Goal: Use online tool/utility: Utilize a website feature to perform a specific function

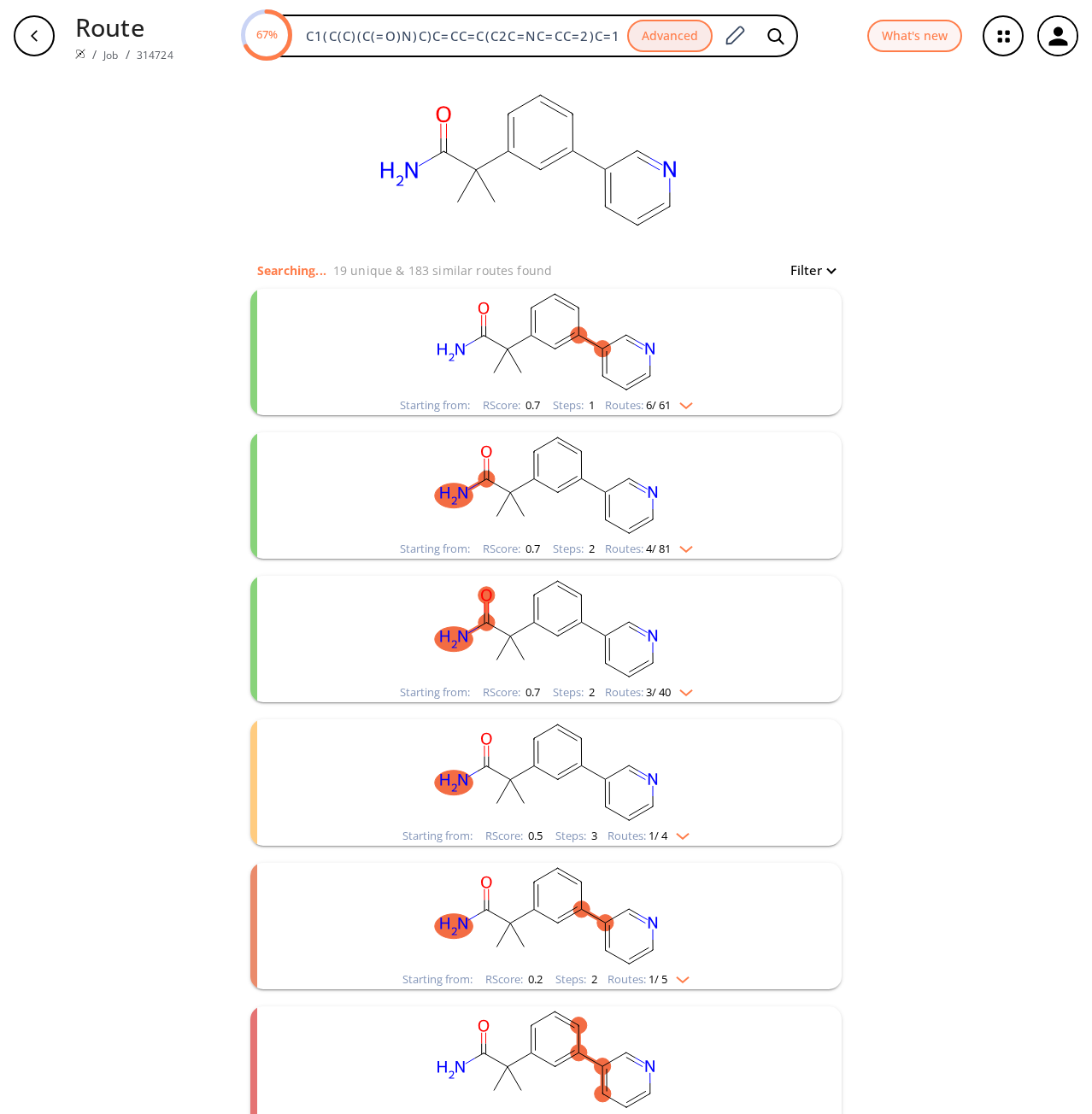
click at [673, 384] on rect "clusters" at bounding box center [546, 343] width 444 height 107
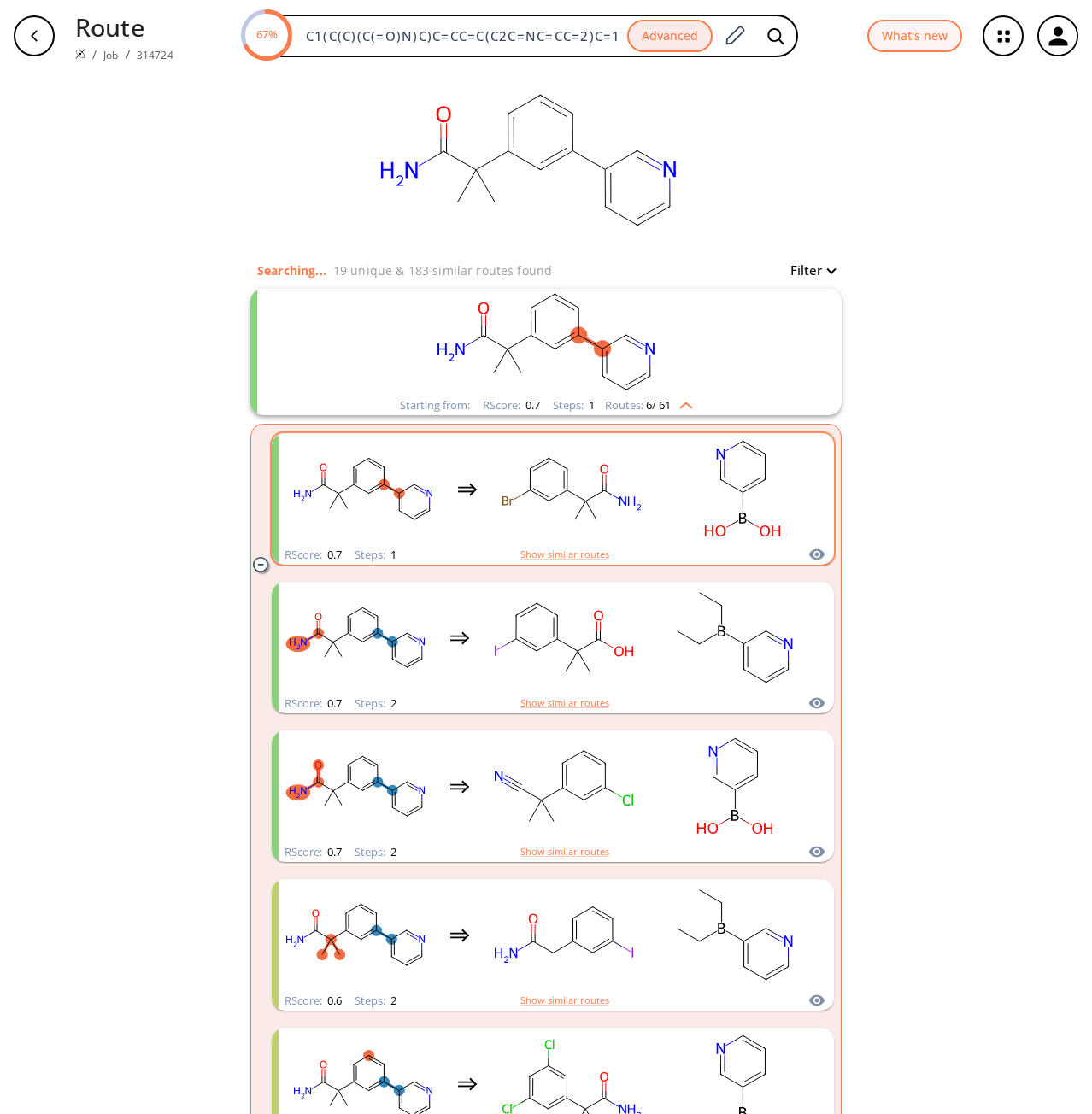
click at [689, 499] on rect "clusters" at bounding box center [742, 489] width 154 height 107
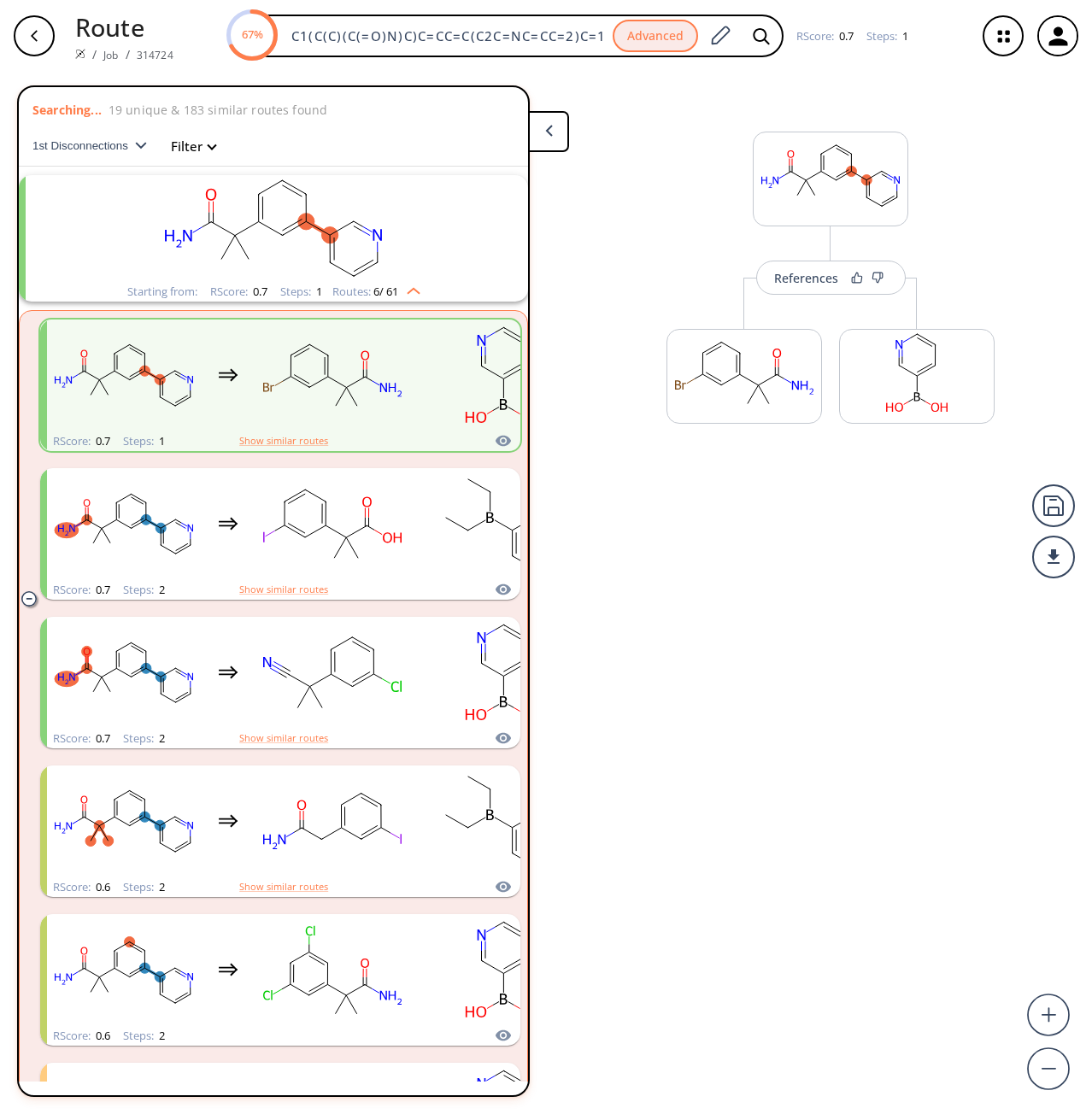
scroll to position [38, 0]
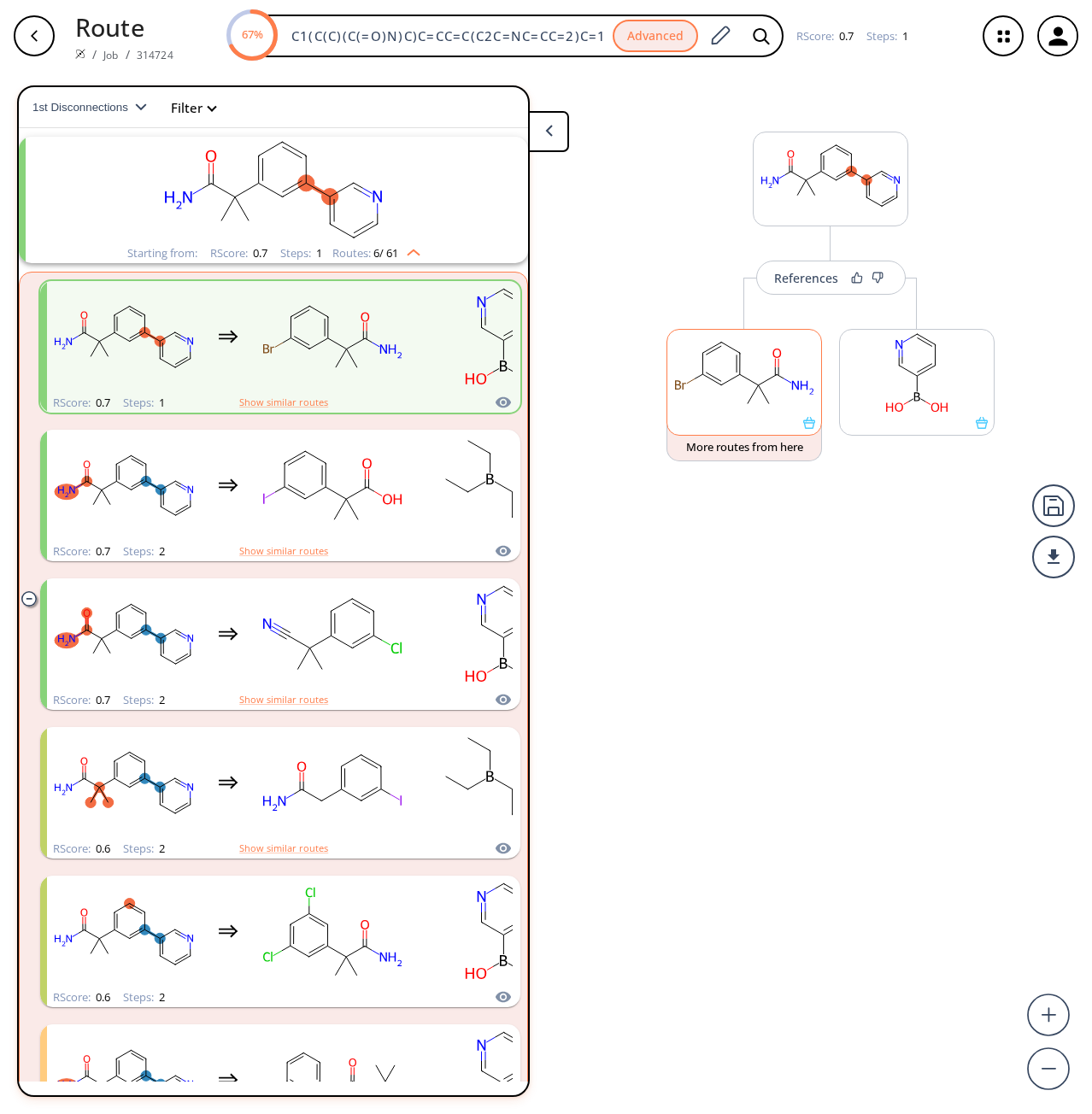
click at [768, 371] on rect at bounding box center [744, 373] width 154 height 87
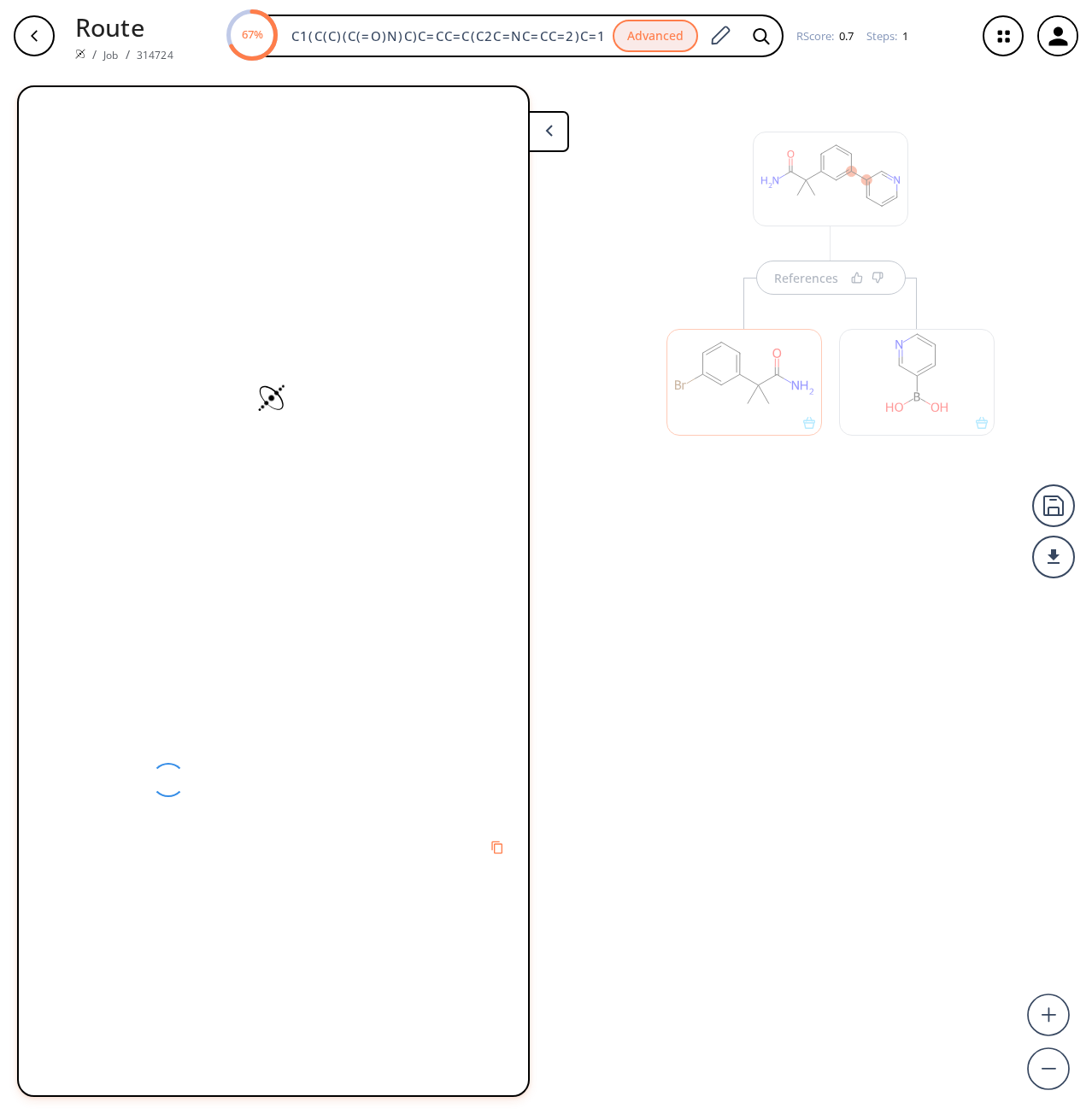
scroll to position [0, 0]
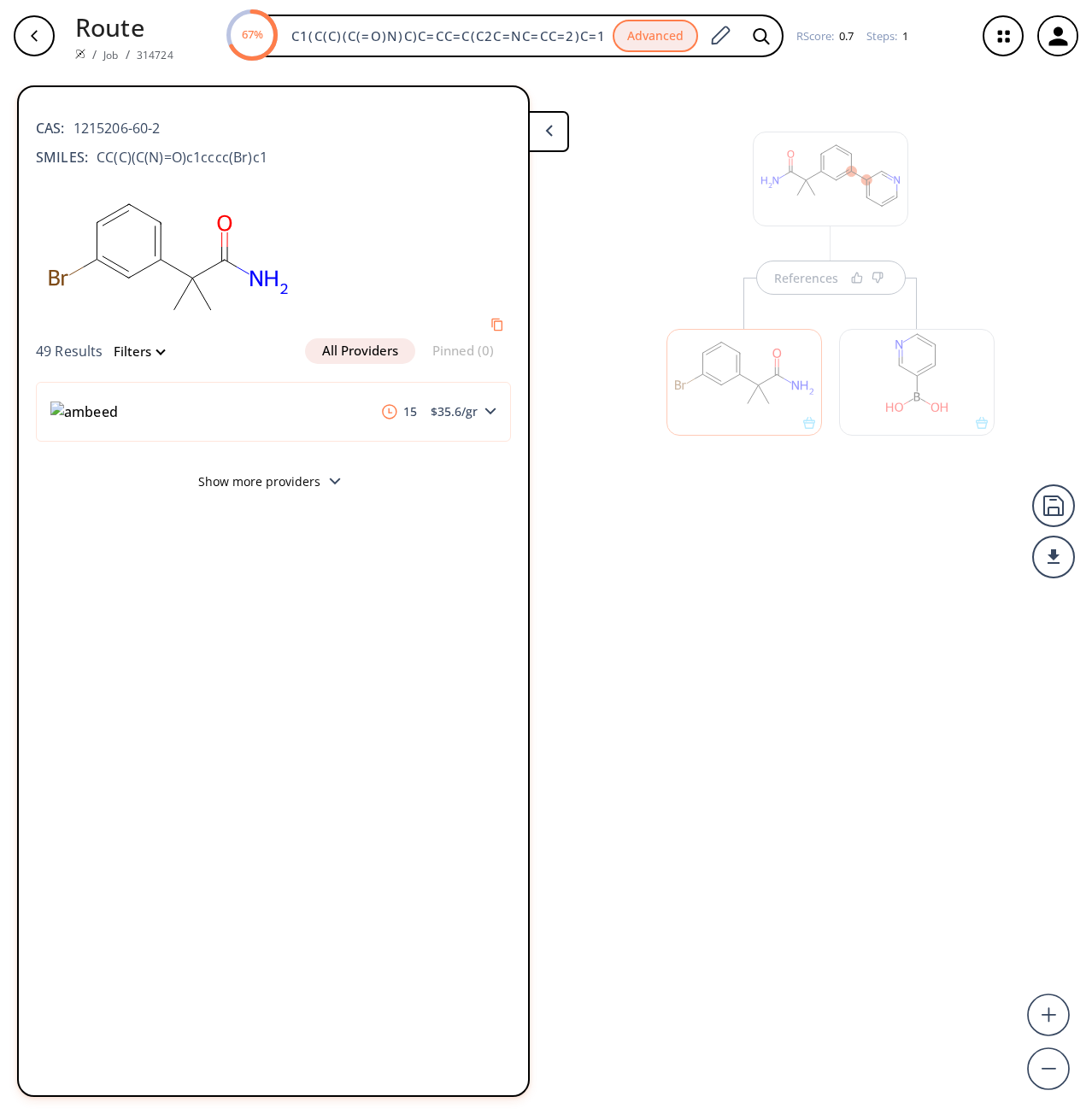
click at [334, 470] on button "Show more providers" at bounding box center [274, 484] width 475 height 40
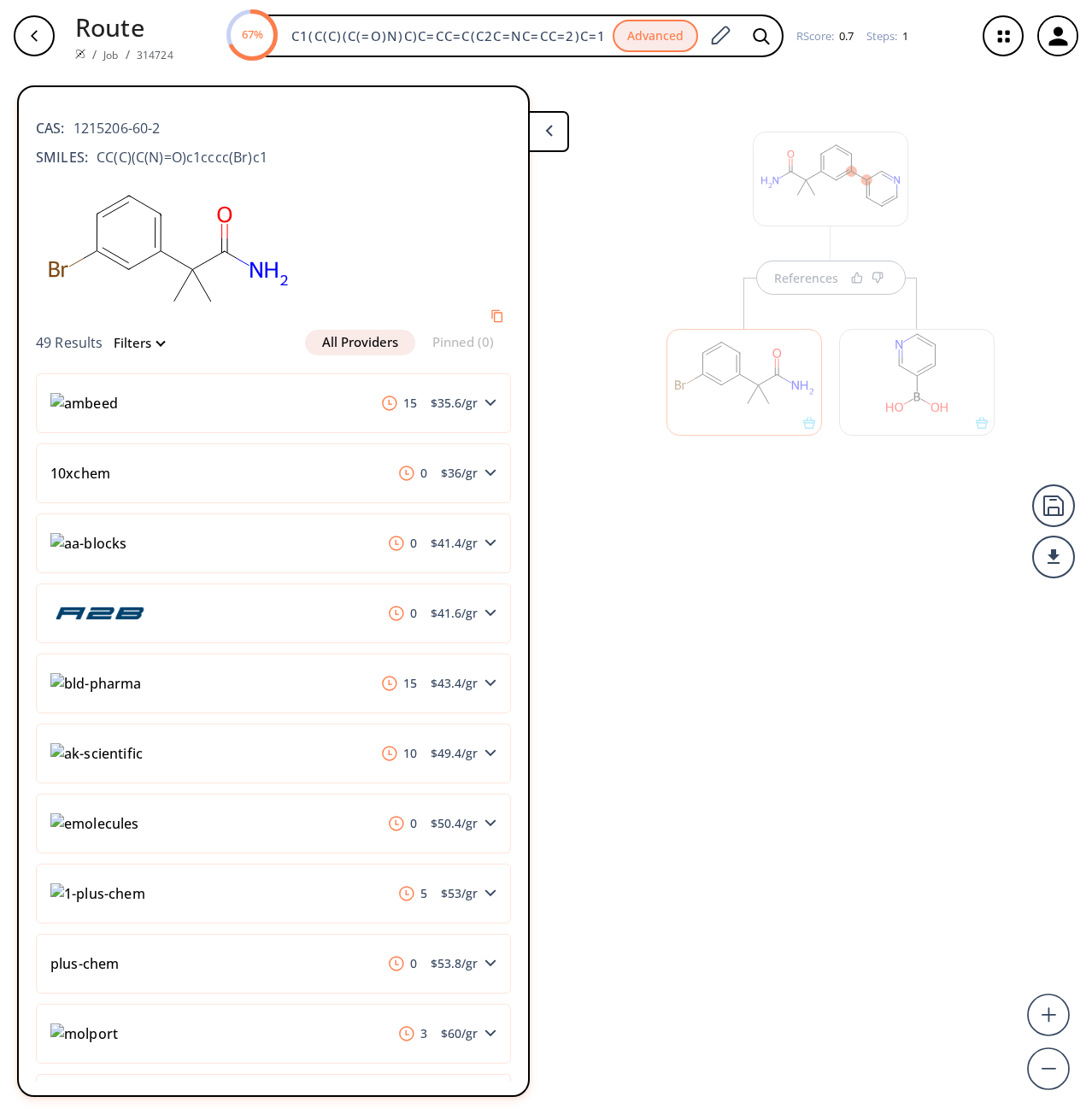
click at [899, 371] on div at bounding box center [917, 383] width 156 height 107
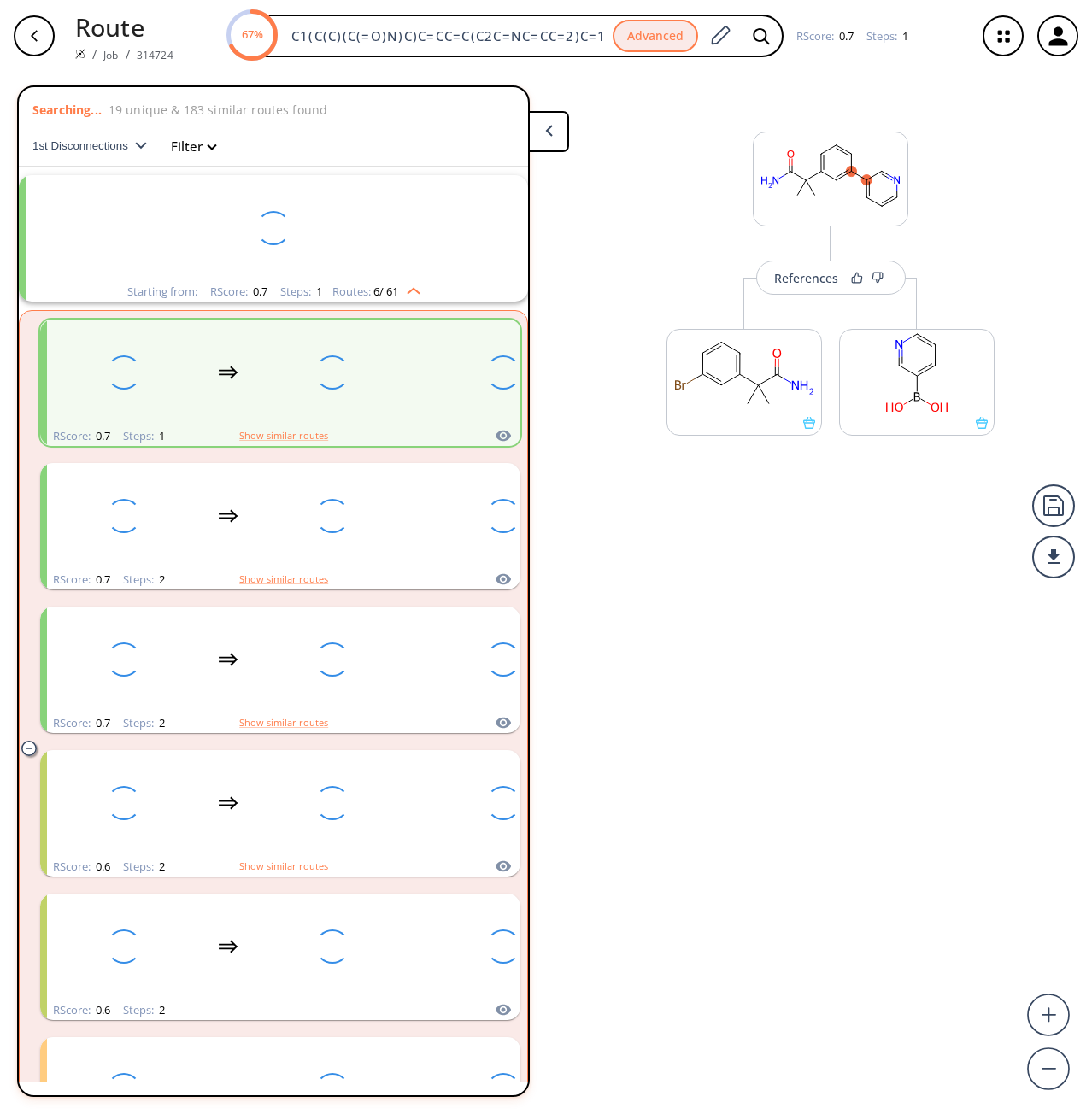
scroll to position [38, 0]
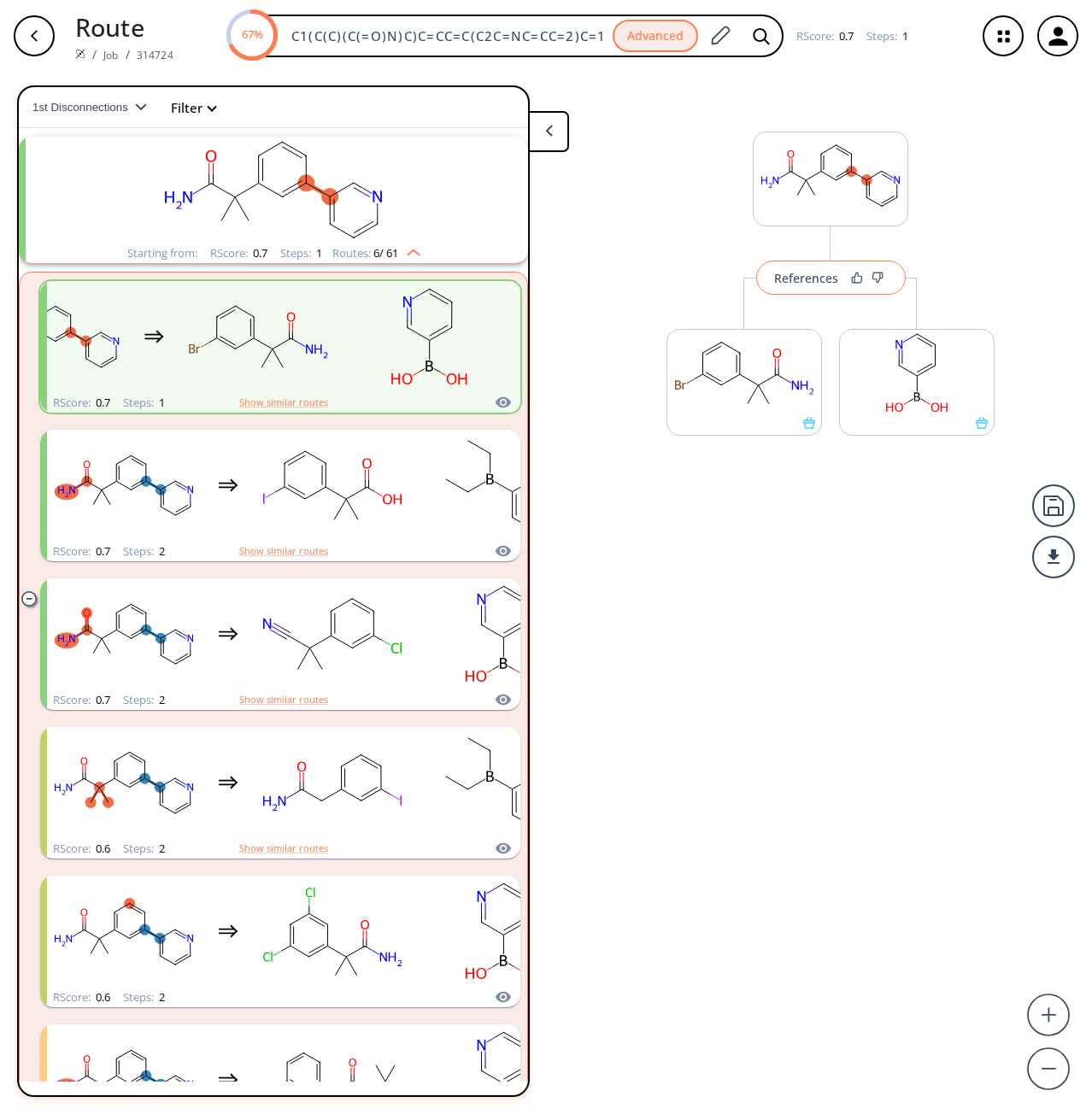
click at [806, 280] on div "References" at bounding box center [806, 278] width 64 height 11
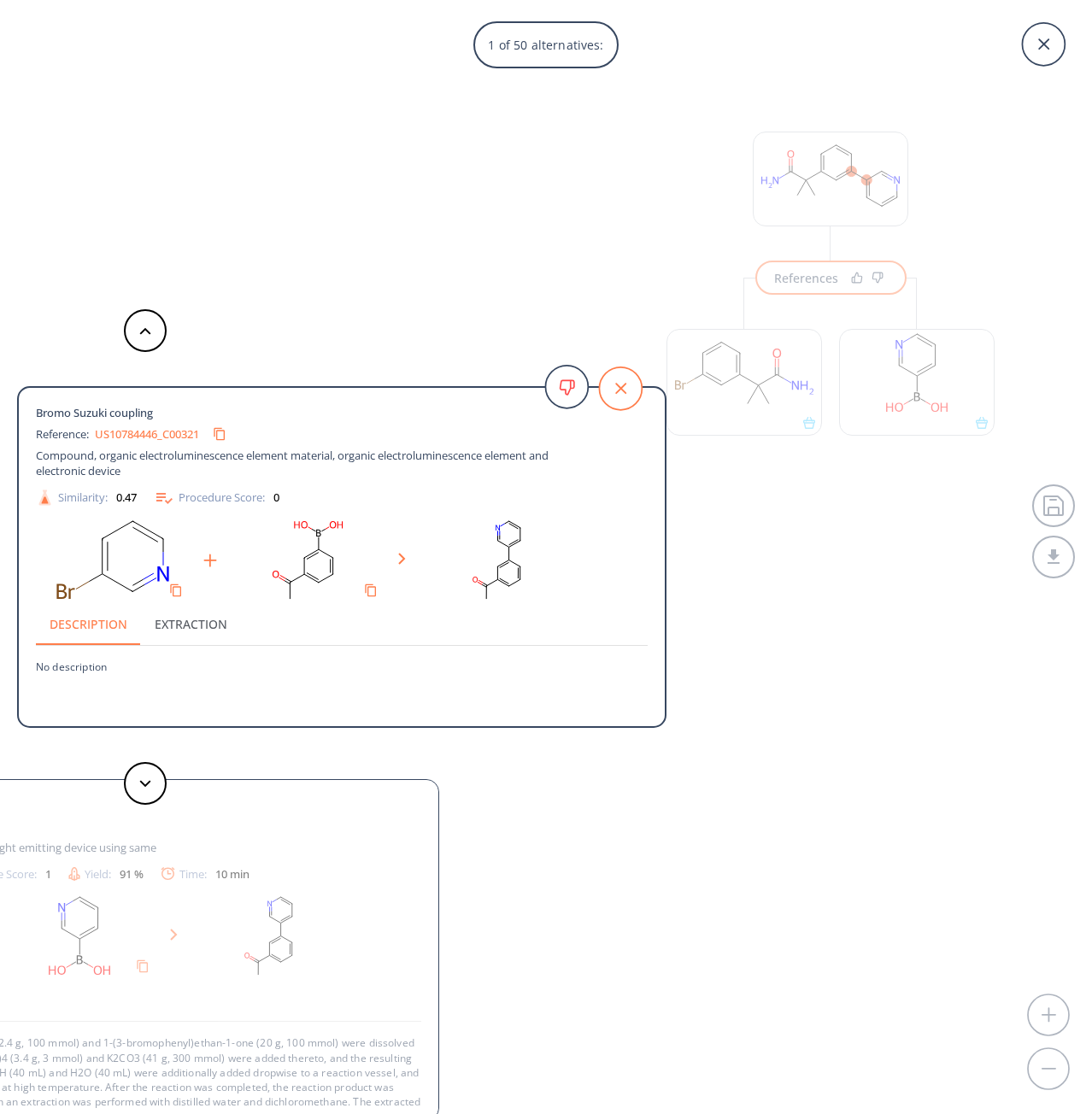
click at [618, 395] on icon at bounding box center [620, 388] width 43 height 43
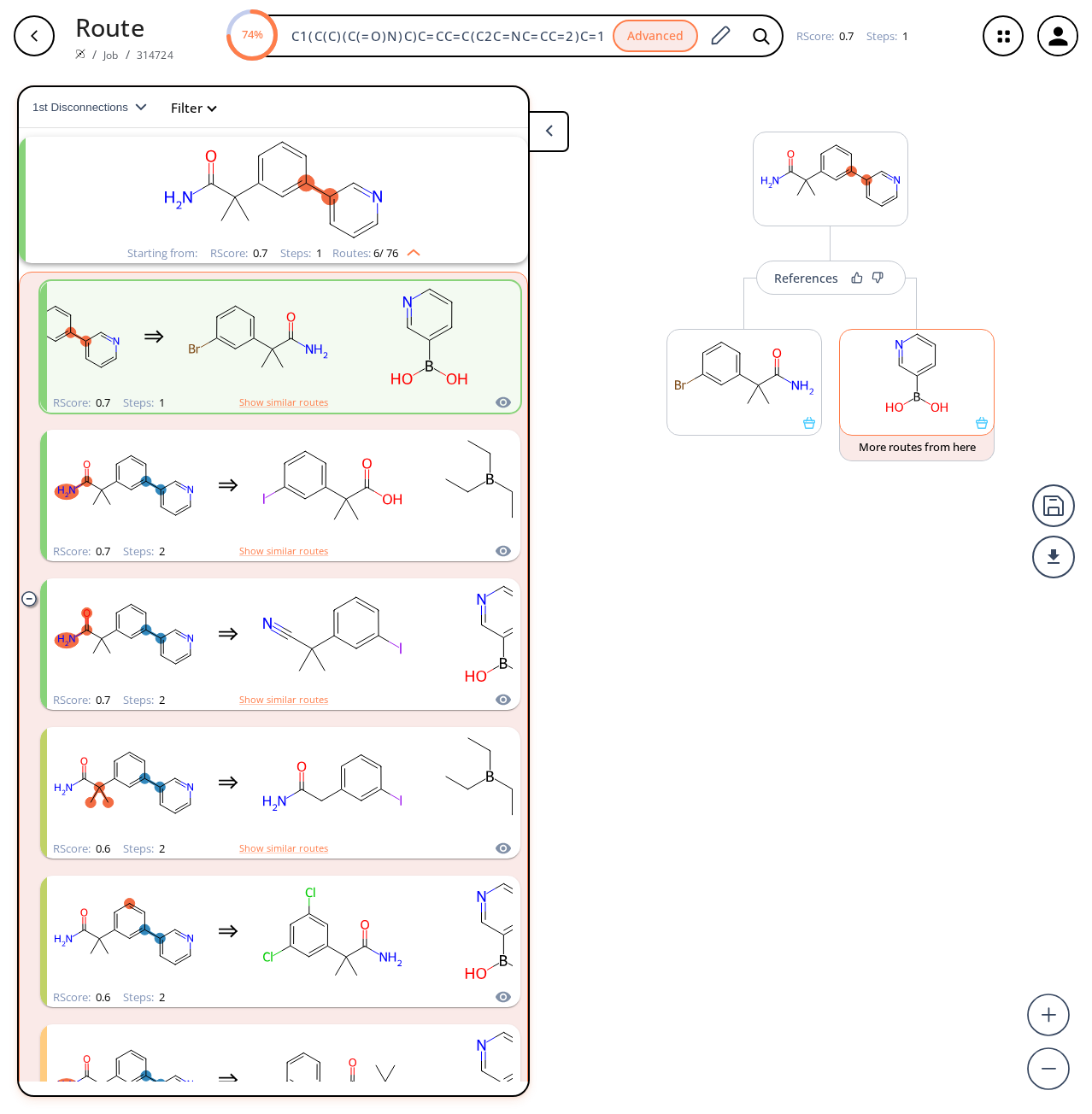
click at [937, 390] on rect at bounding box center [917, 373] width 154 height 87
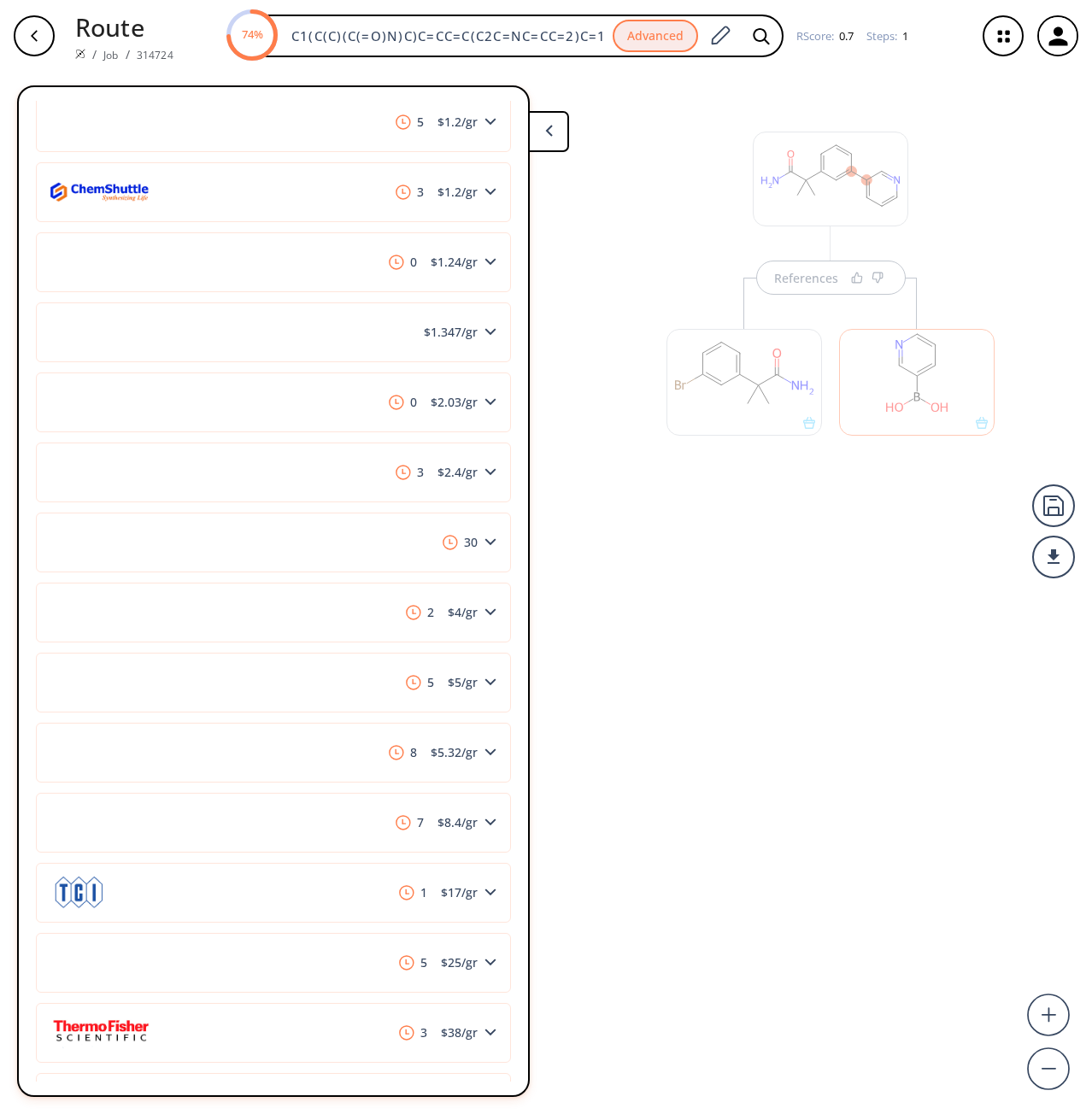
scroll to position [1367, 0]
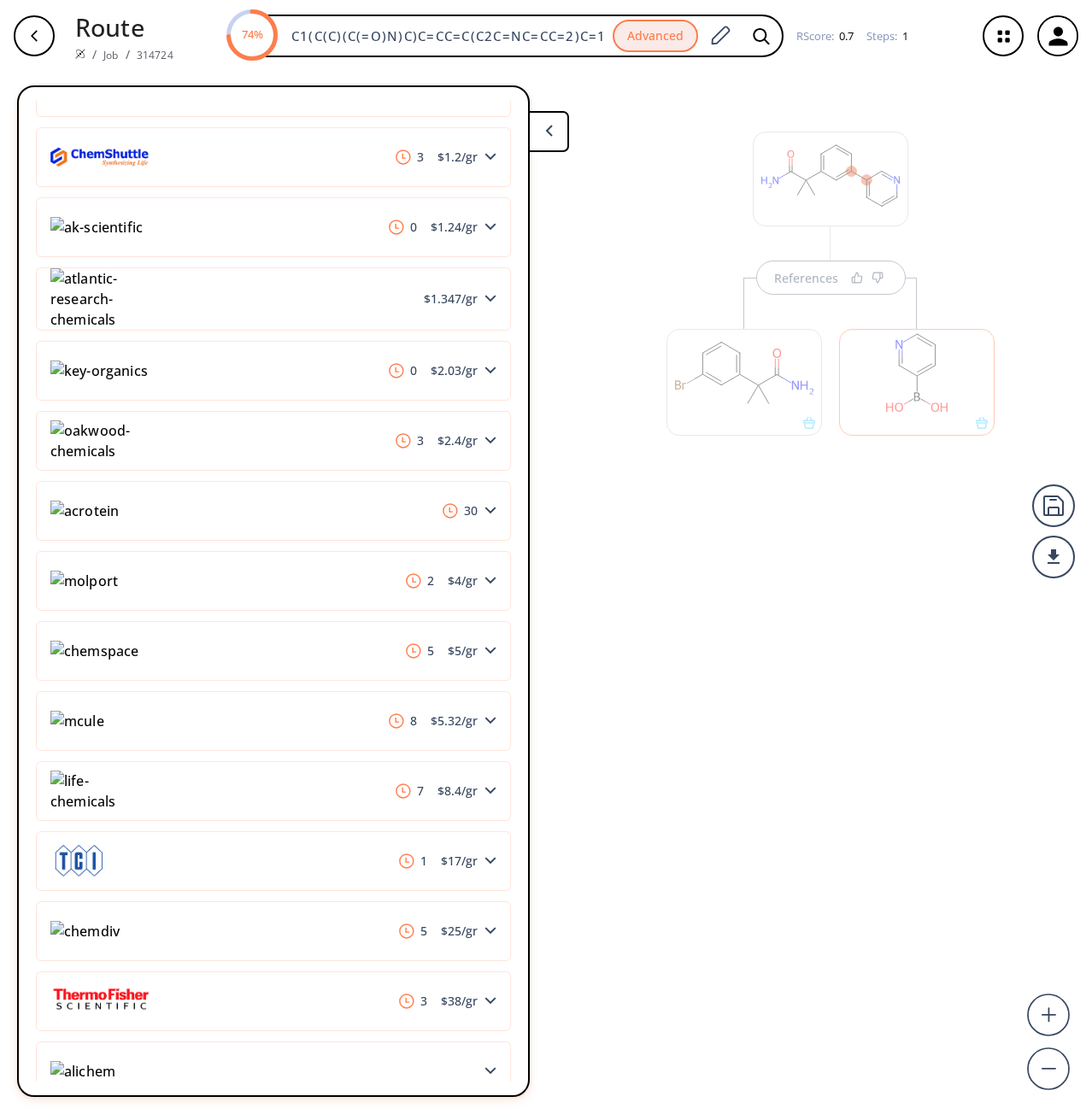
click at [702, 387] on div at bounding box center [744, 383] width 156 height 107
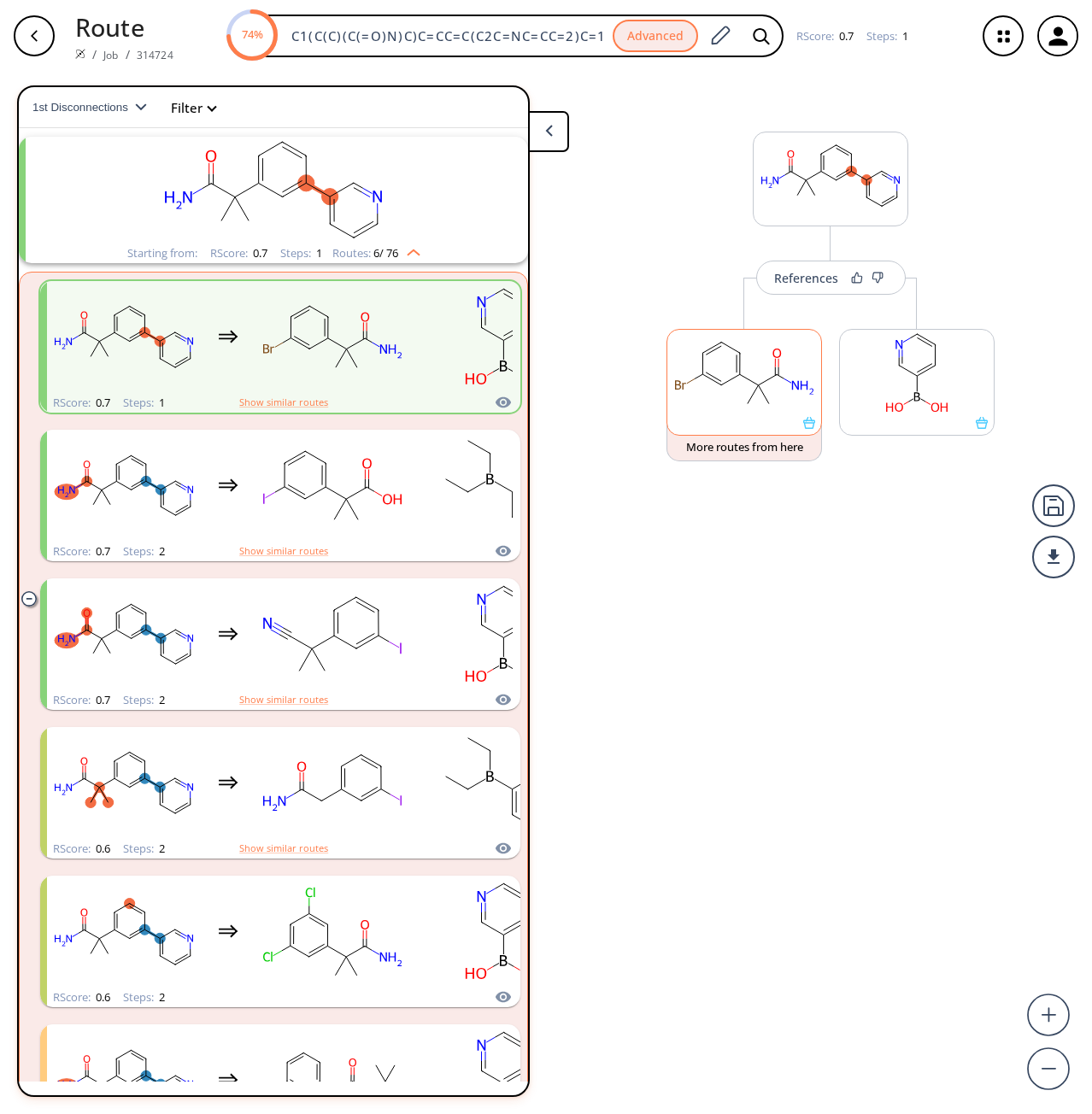
click at [686, 382] on rect at bounding box center [744, 373] width 154 height 87
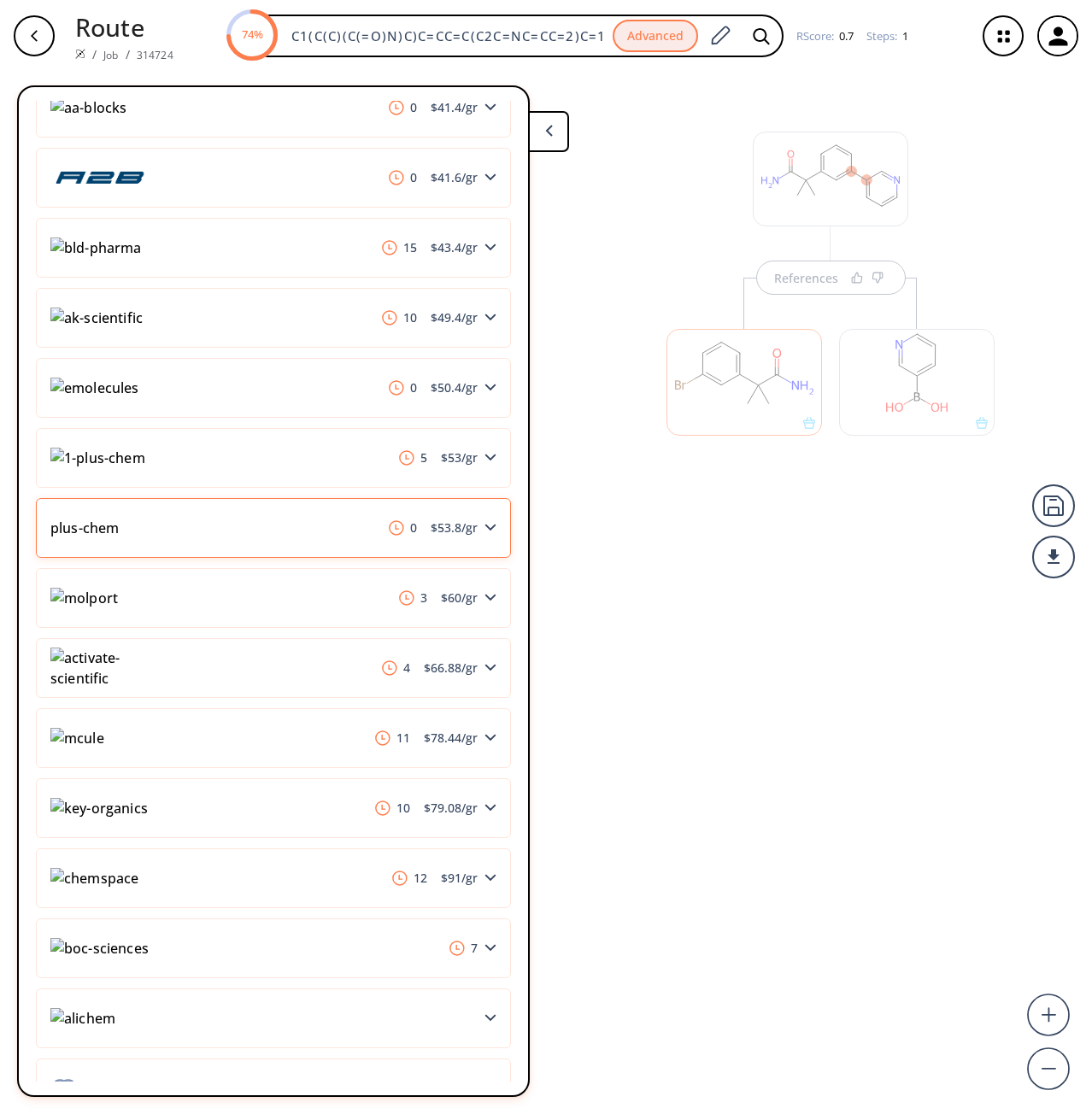
scroll to position [409, 0]
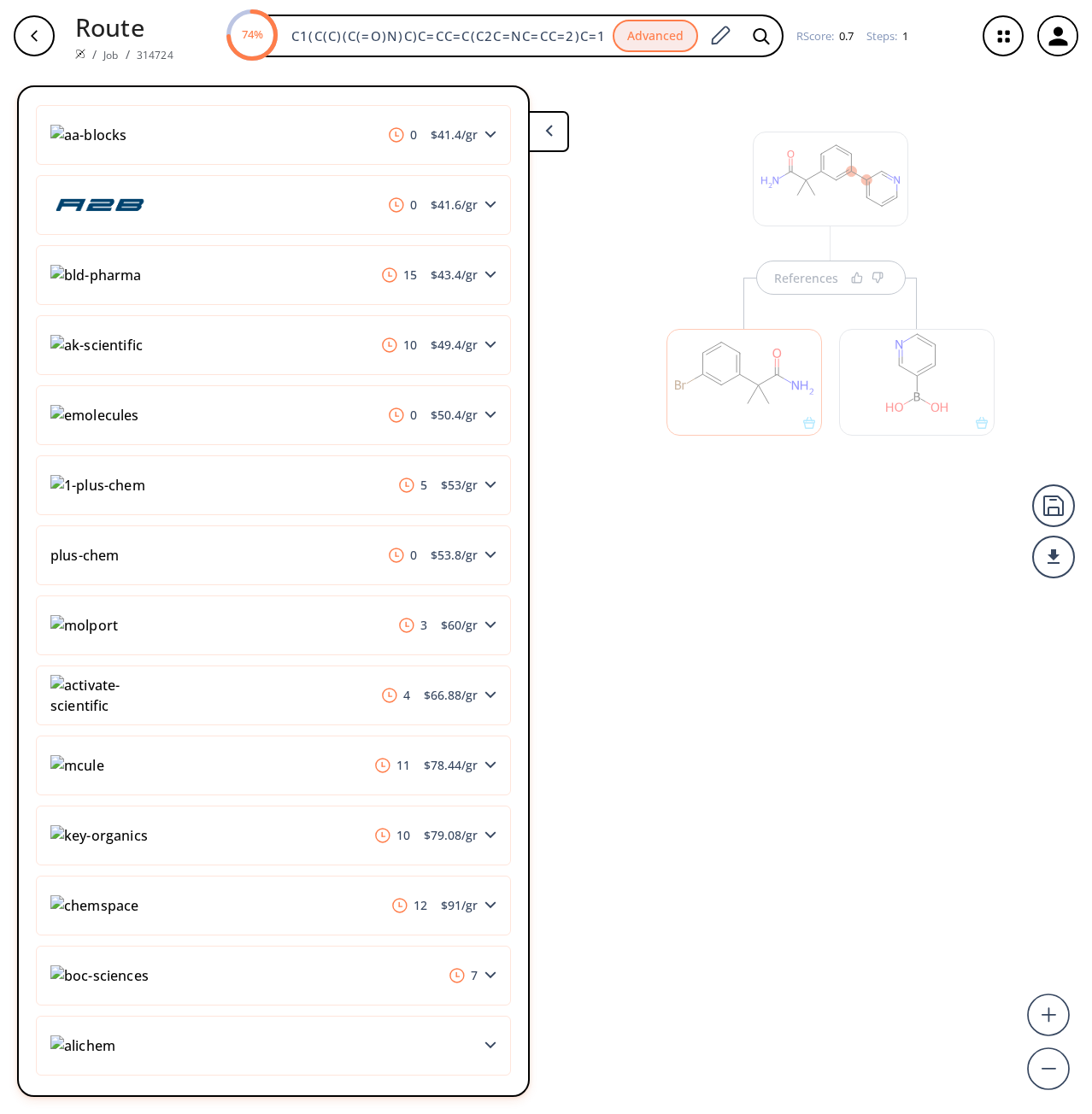
click at [699, 230] on div "References" at bounding box center [830, 293] width 362 height 424
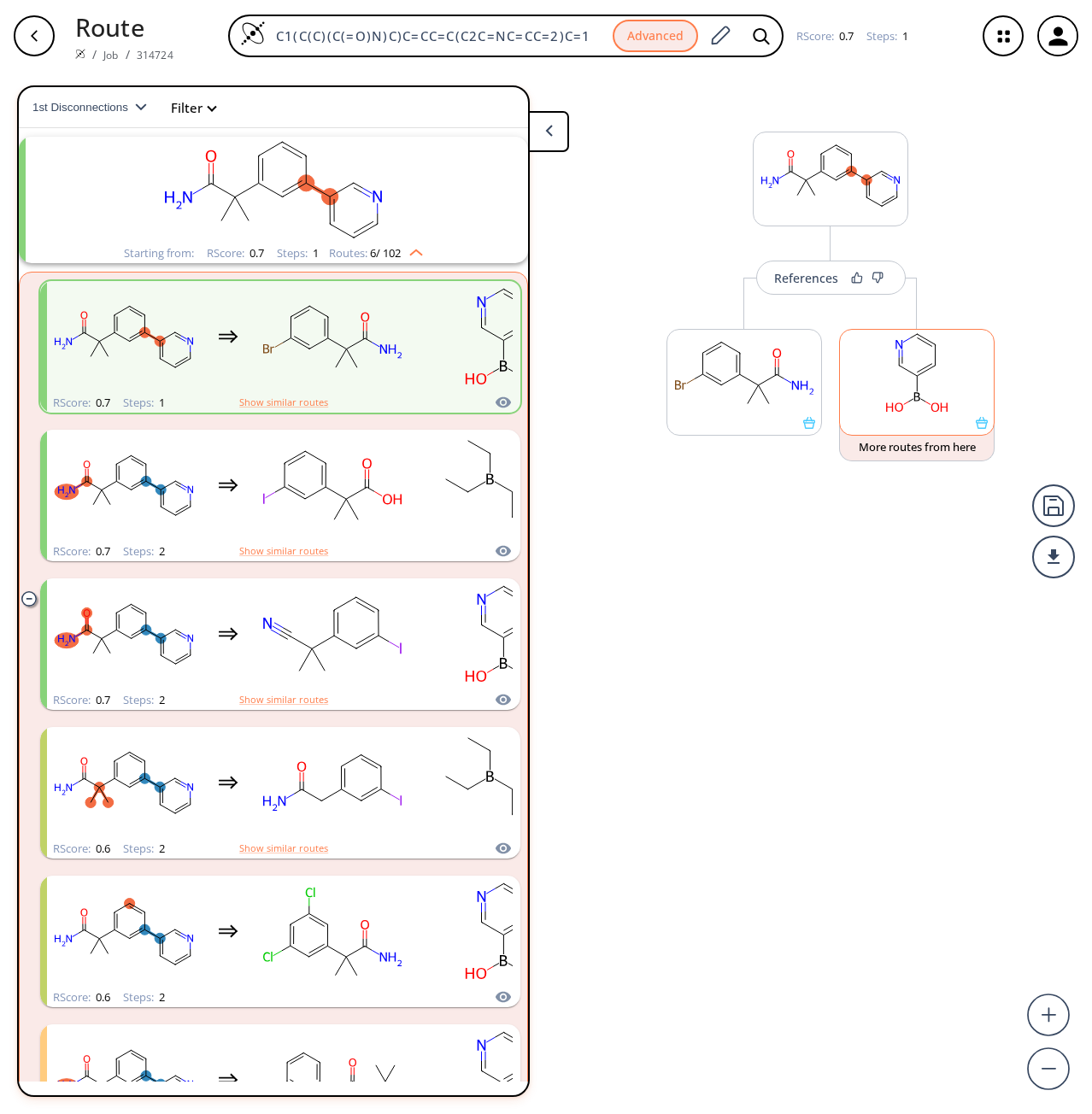
click at [882, 348] on rect at bounding box center [917, 373] width 154 height 87
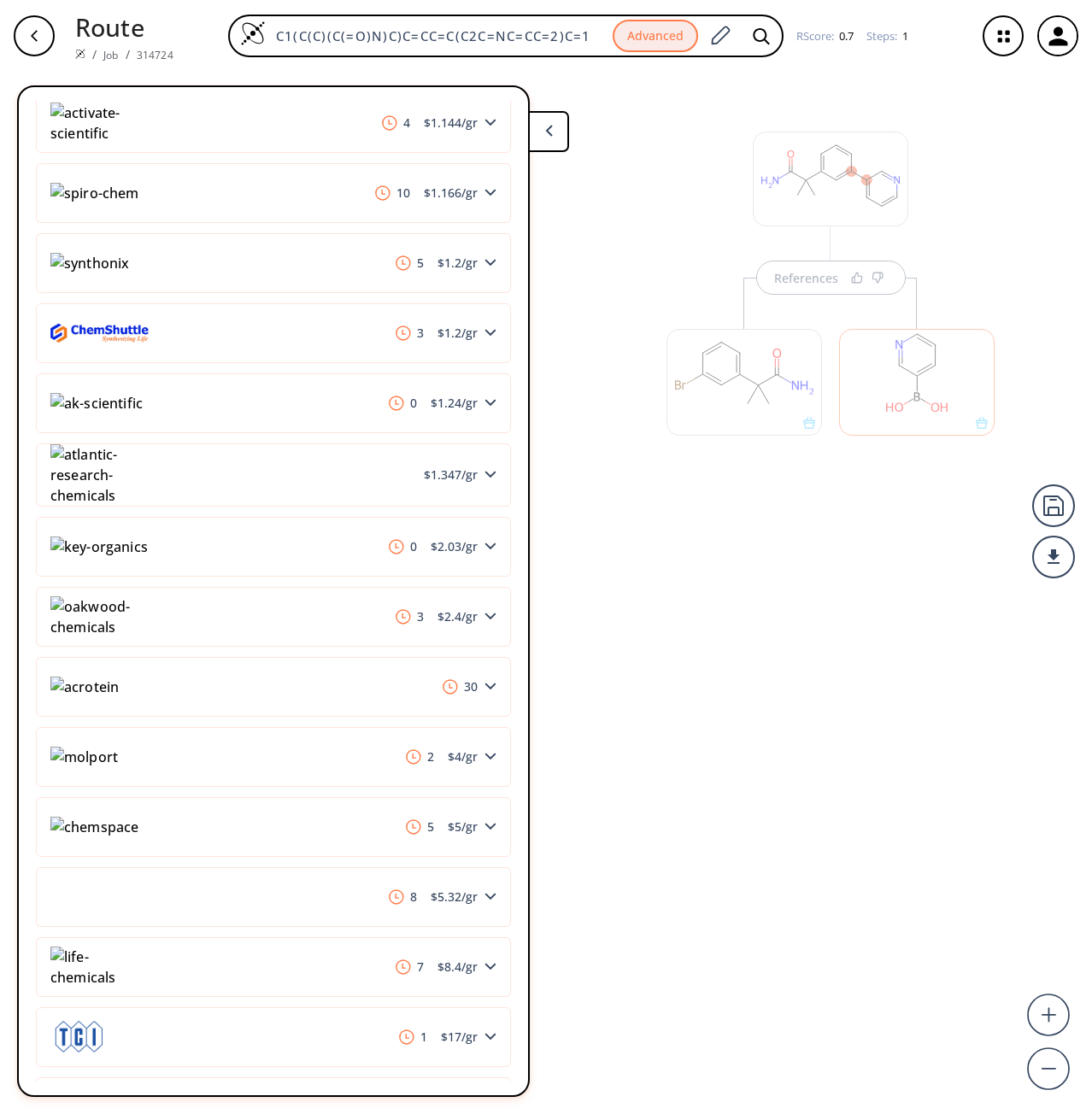
scroll to position [1196, 0]
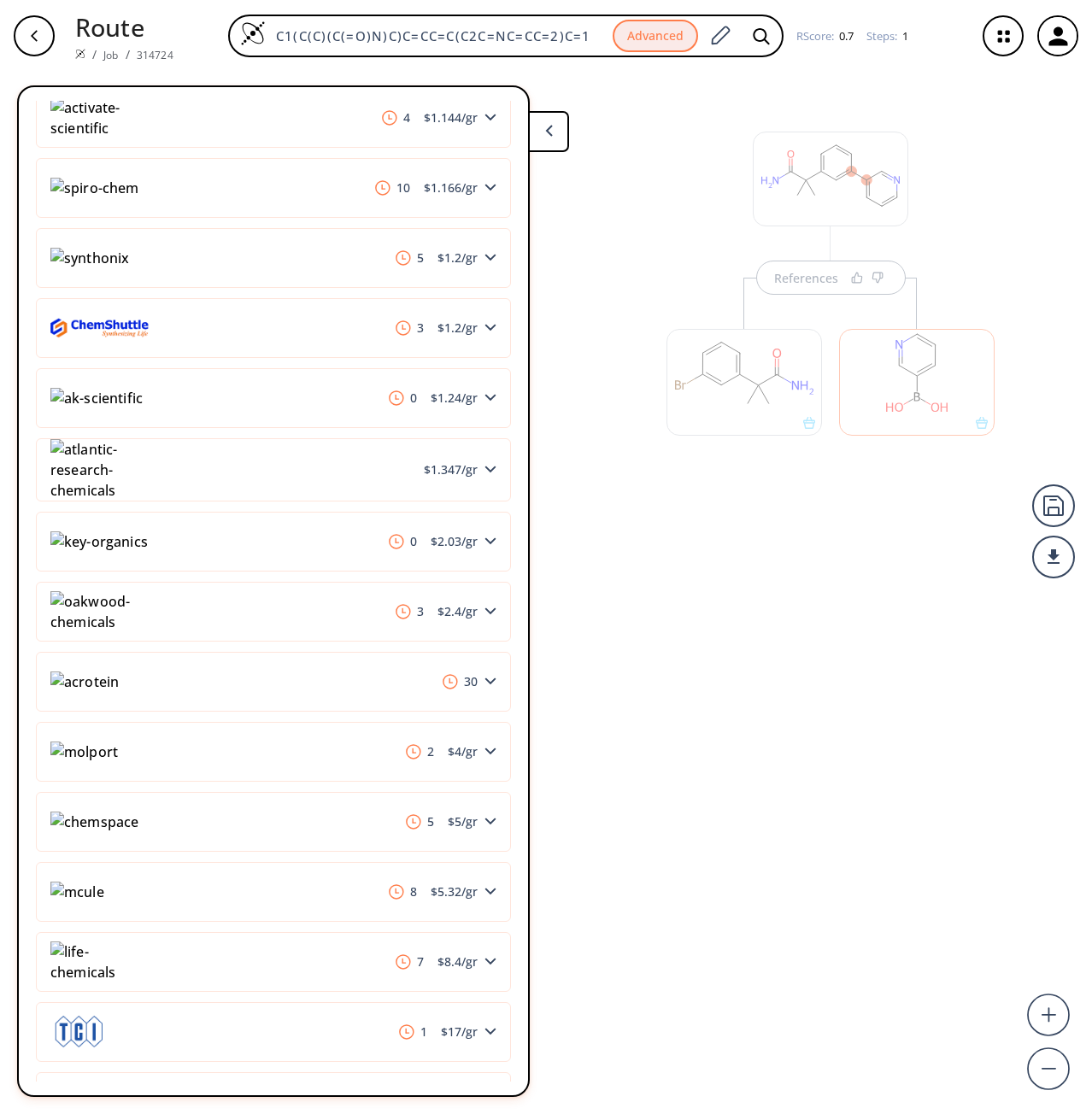
click at [724, 364] on div at bounding box center [744, 383] width 156 height 107
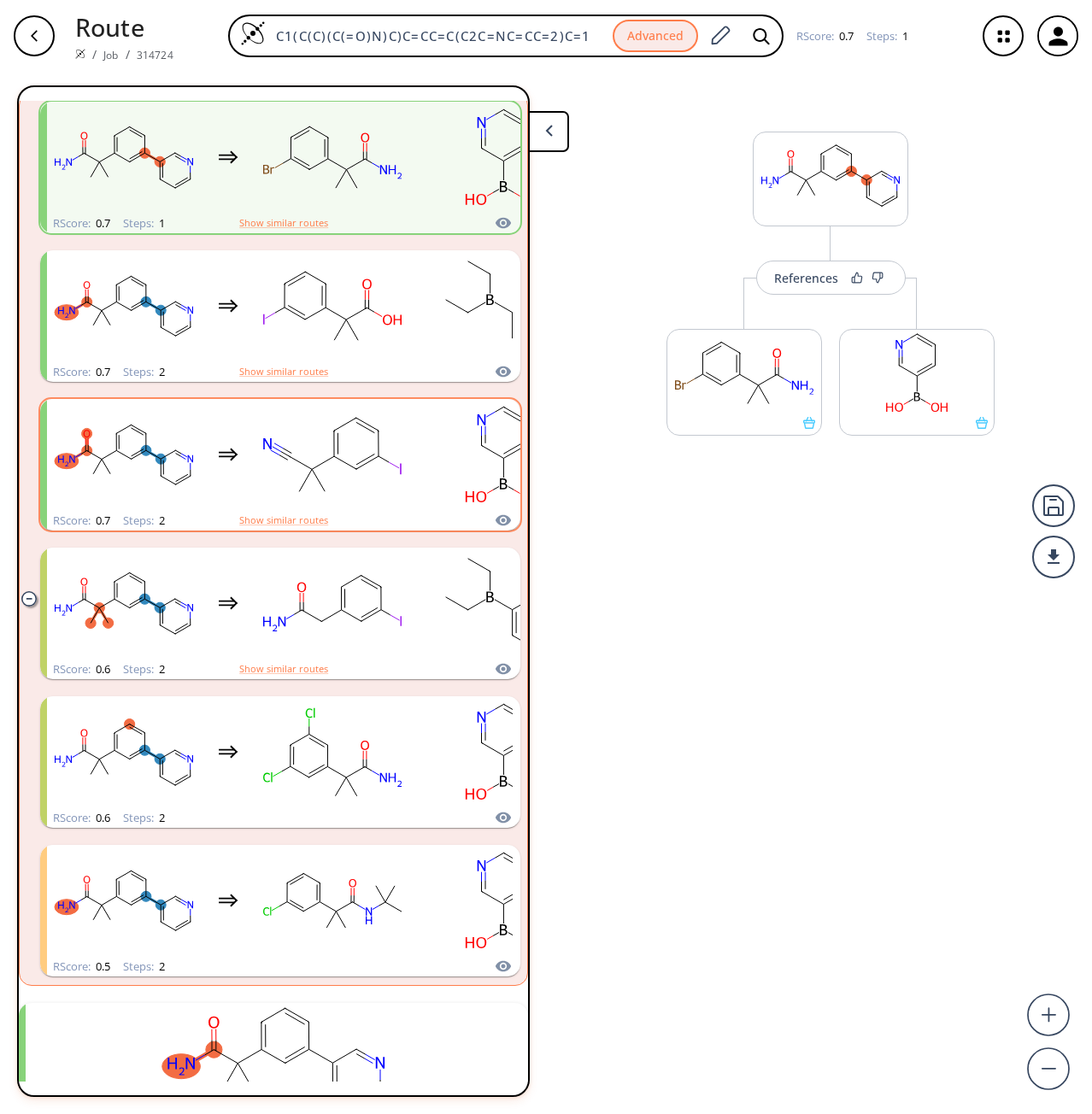
scroll to position [209, 0]
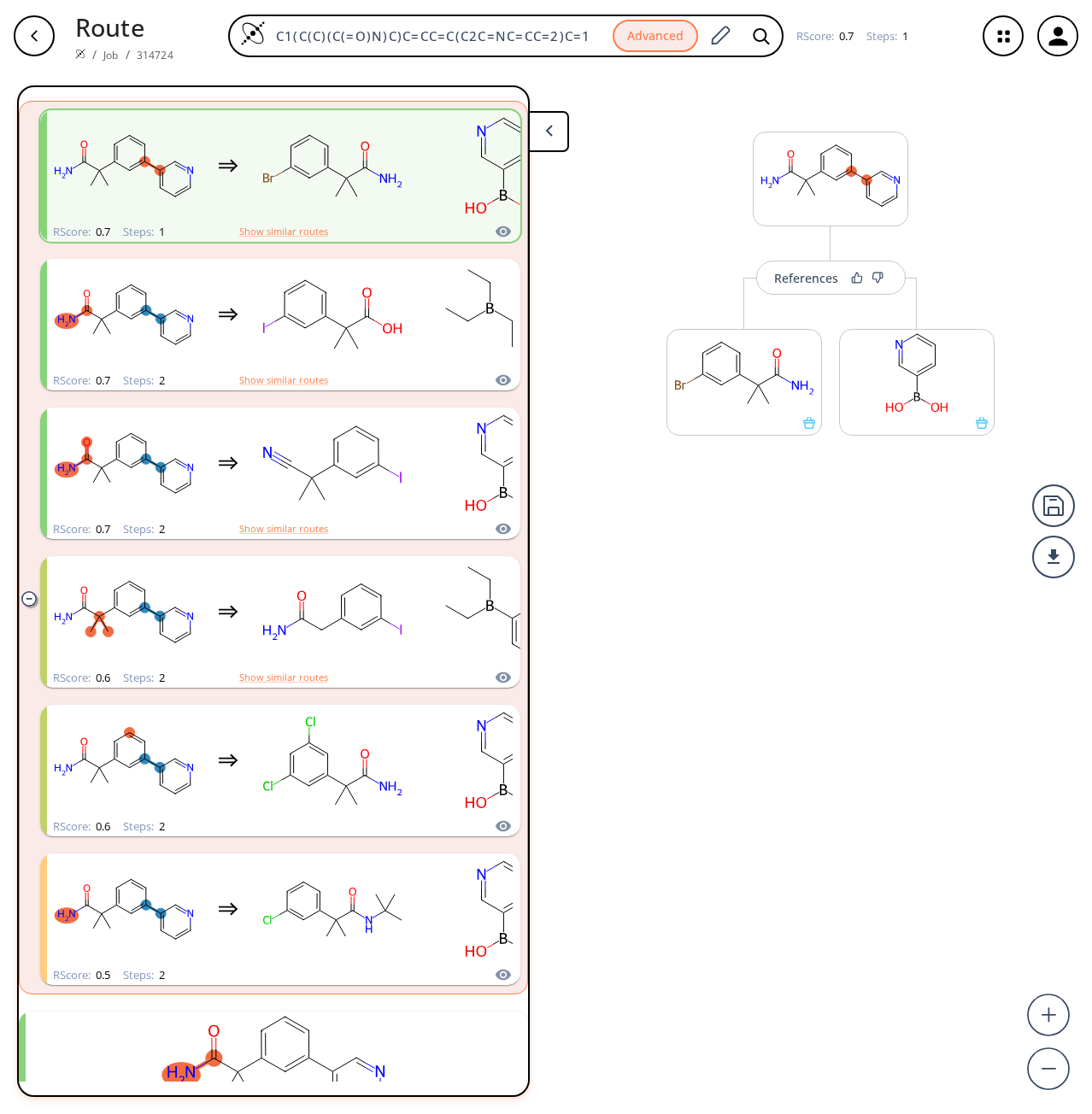
click at [629, 187] on div "References More routes from here More routes from here" at bounding box center [546, 586] width 1092 height 1029
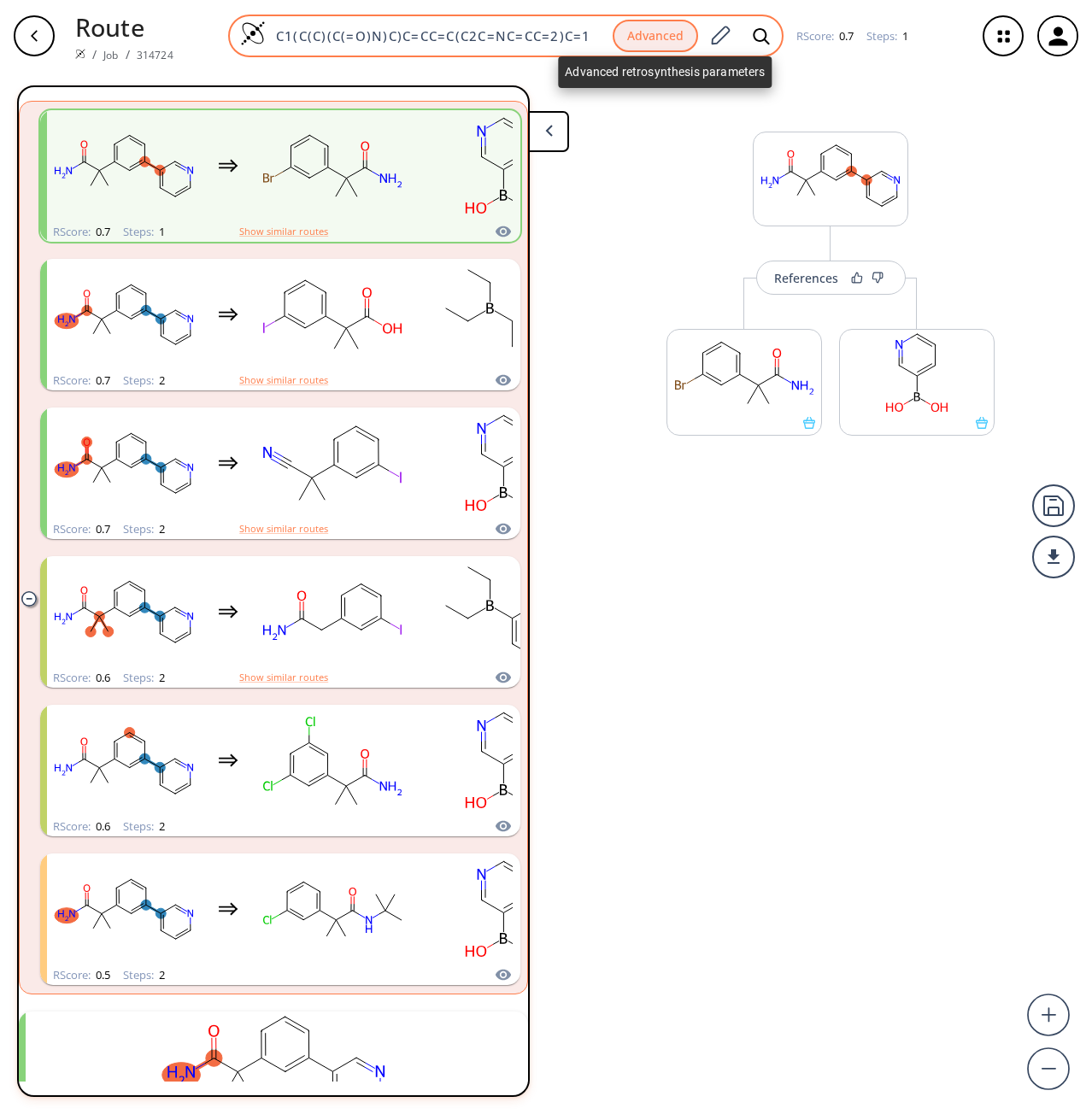
click at [653, 42] on button "Advanced" at bounding box center [655, 36] width 85 height 34
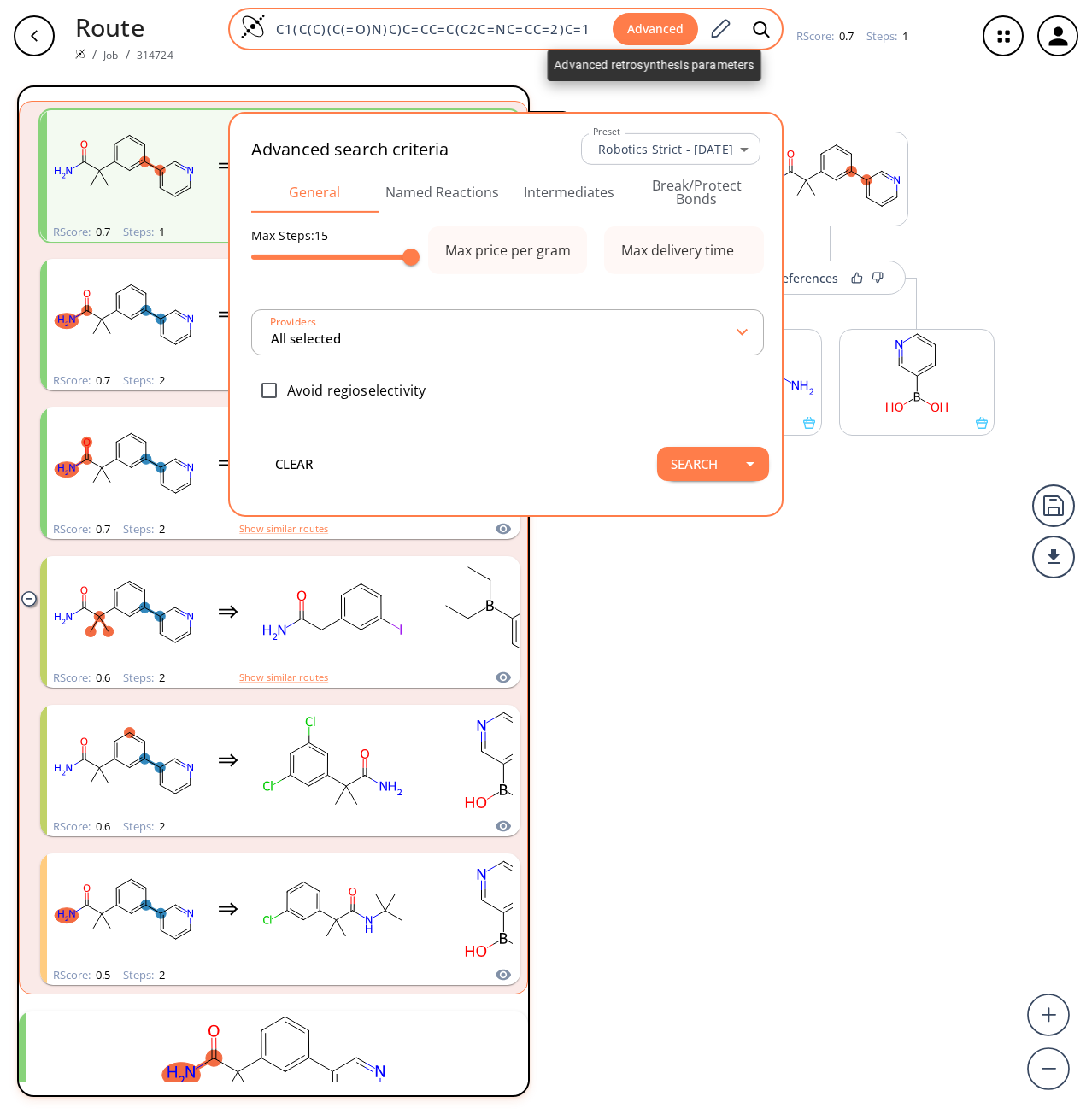
type input "All selected"
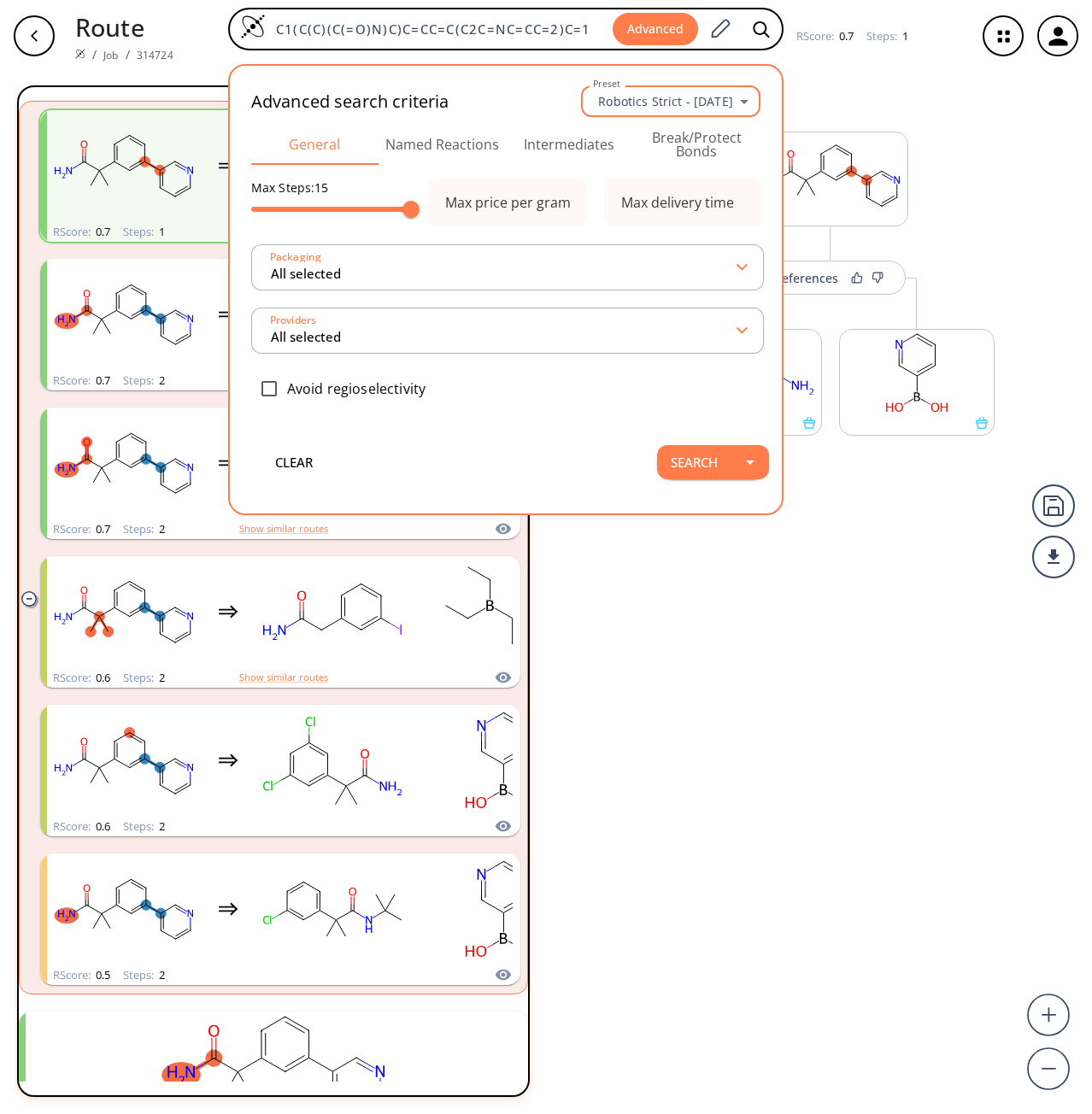
click at [710, 105] on body "Route / Job / 314724 C1(C(C)(C(=O)N)C)C=CC=C(C2C=NC=CC=2)C=1 Advanced Advanced …" at bounding box center [546, 557] width 1092 height 1114
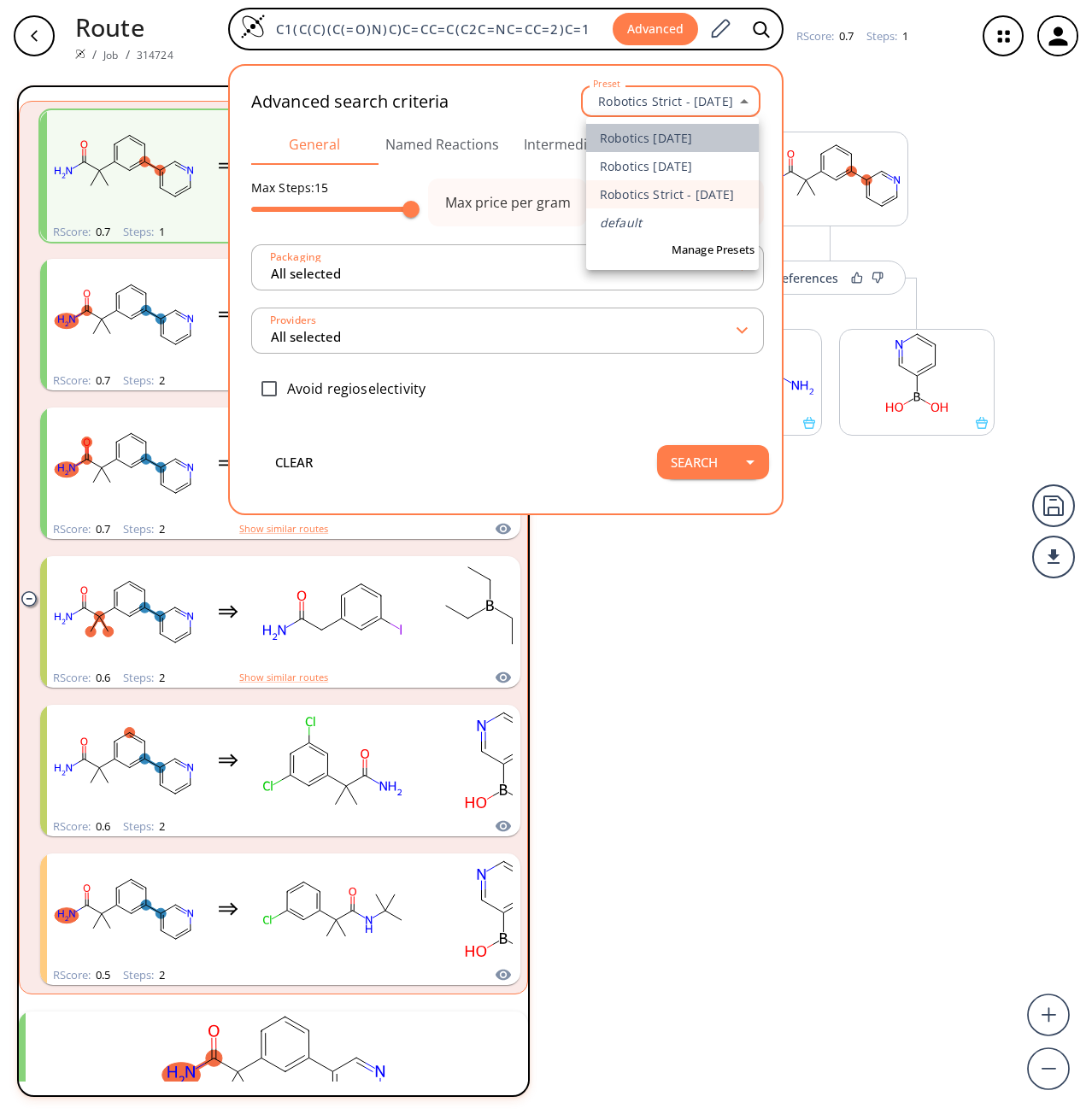
click at [681, 140] on li "Robotics [DATE]" at bounding box center [672, 138] width 172 height 28
type input "760"
type input "3"
type input "6000"
type input "14"
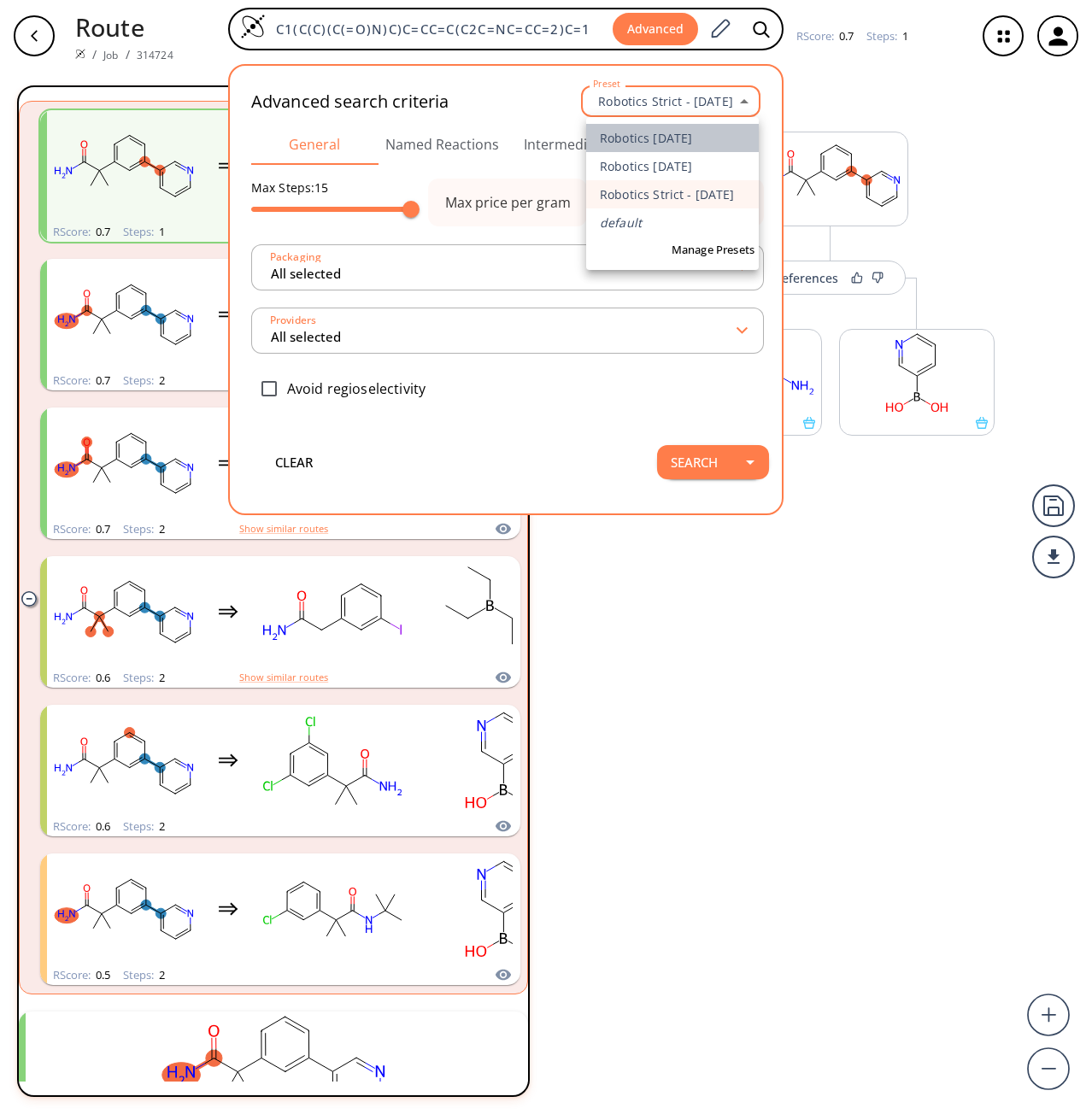
type input "5 selected"
checkbox input "true"
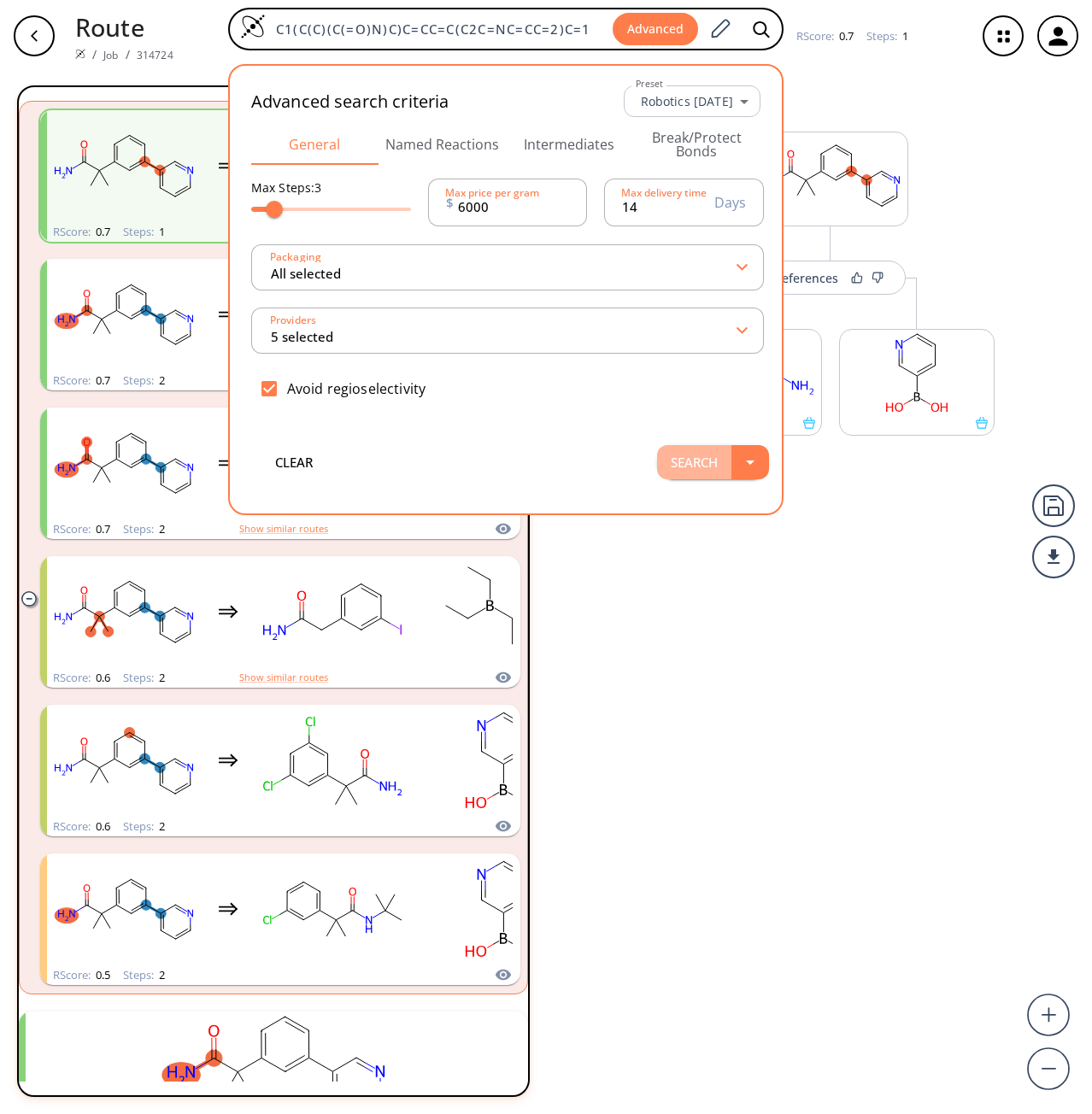
click at [695, 464] on button "Search" at bounding box center [694, 462] width 74 height 34
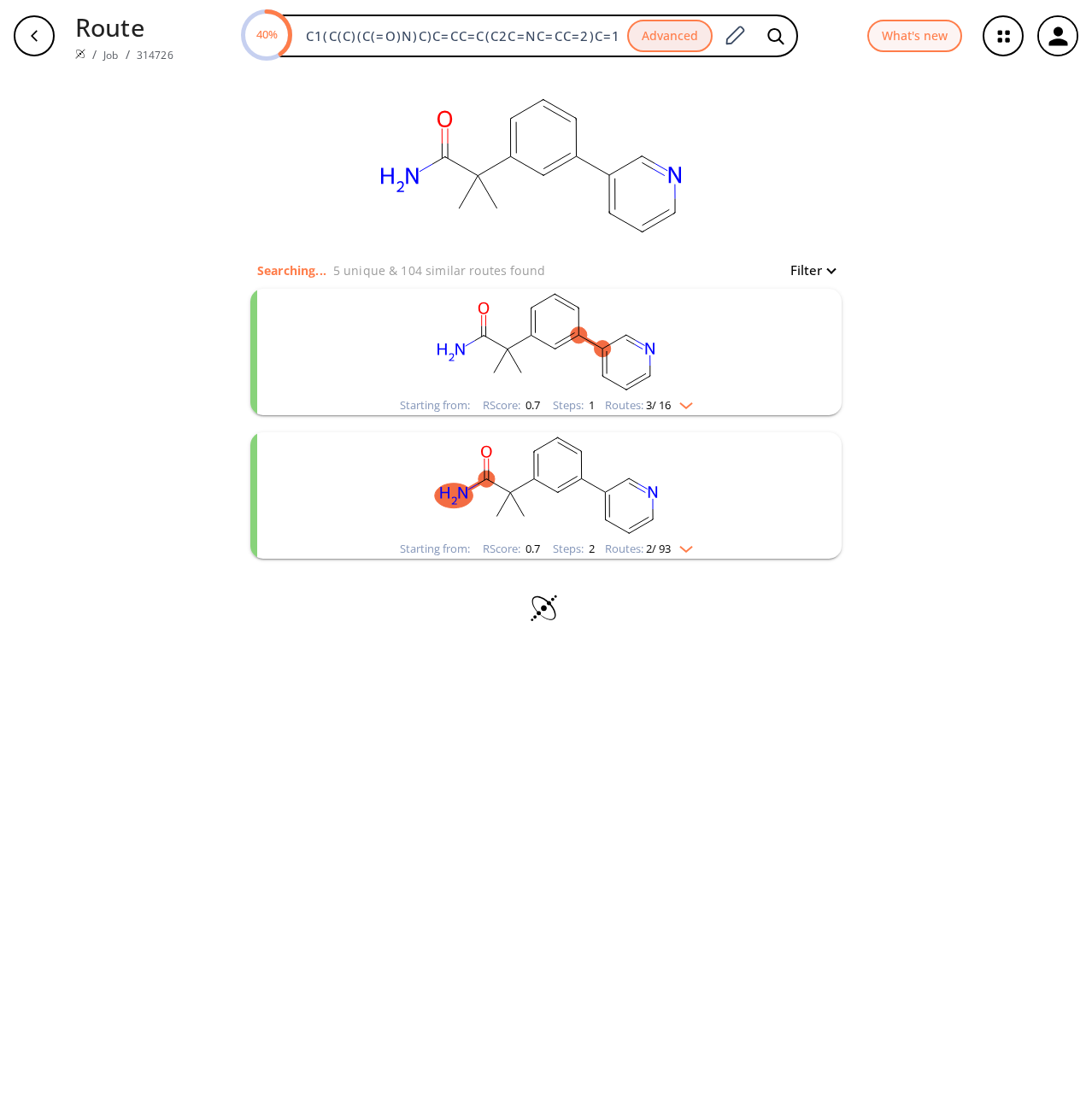
click at [667, 499] on rect "clusters" at bounding box center [546, 486] width 444 height 107
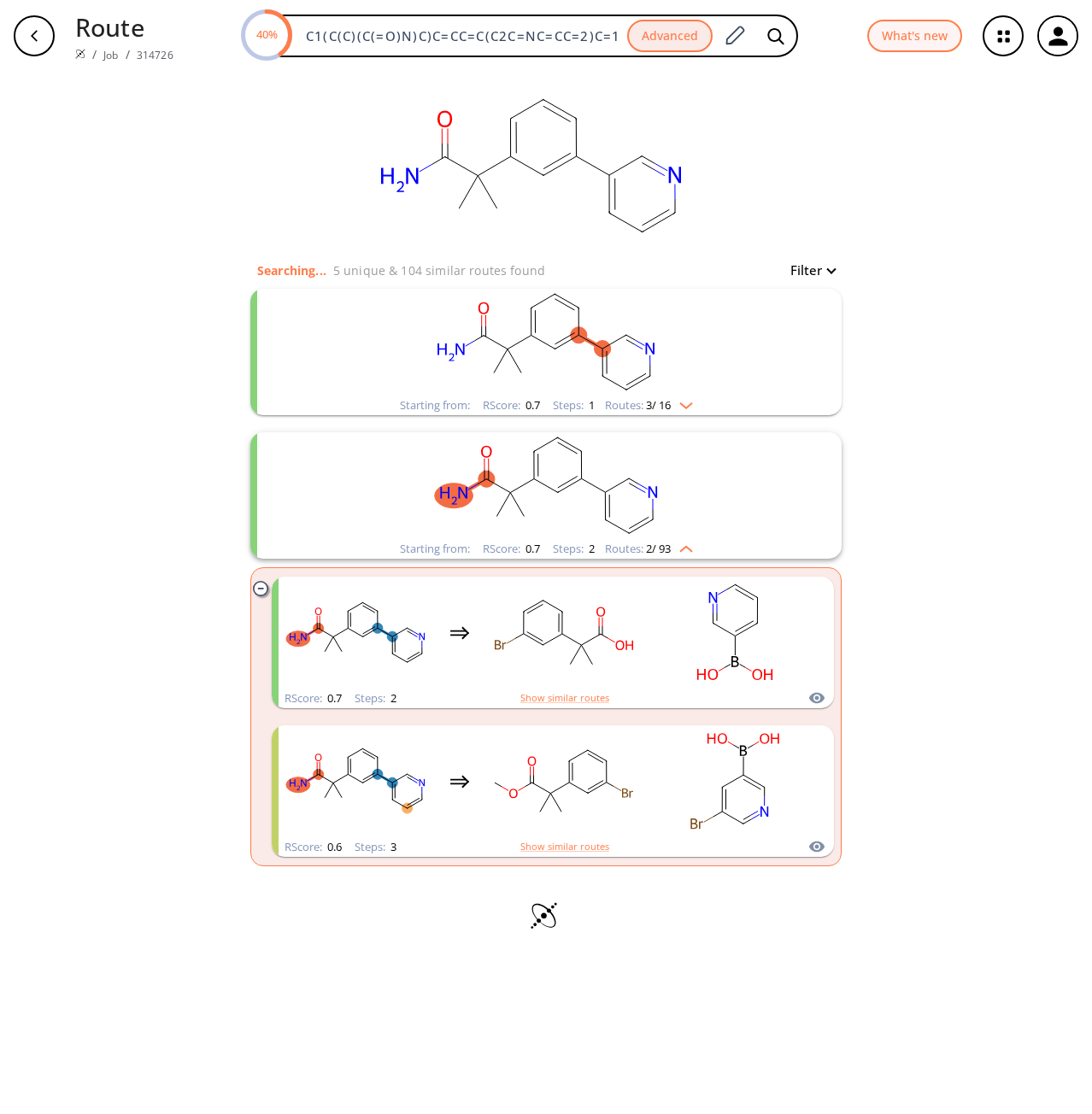
click at [666, 392] on rect "clusters" at bounding box center [546, 343] width 444 height 107
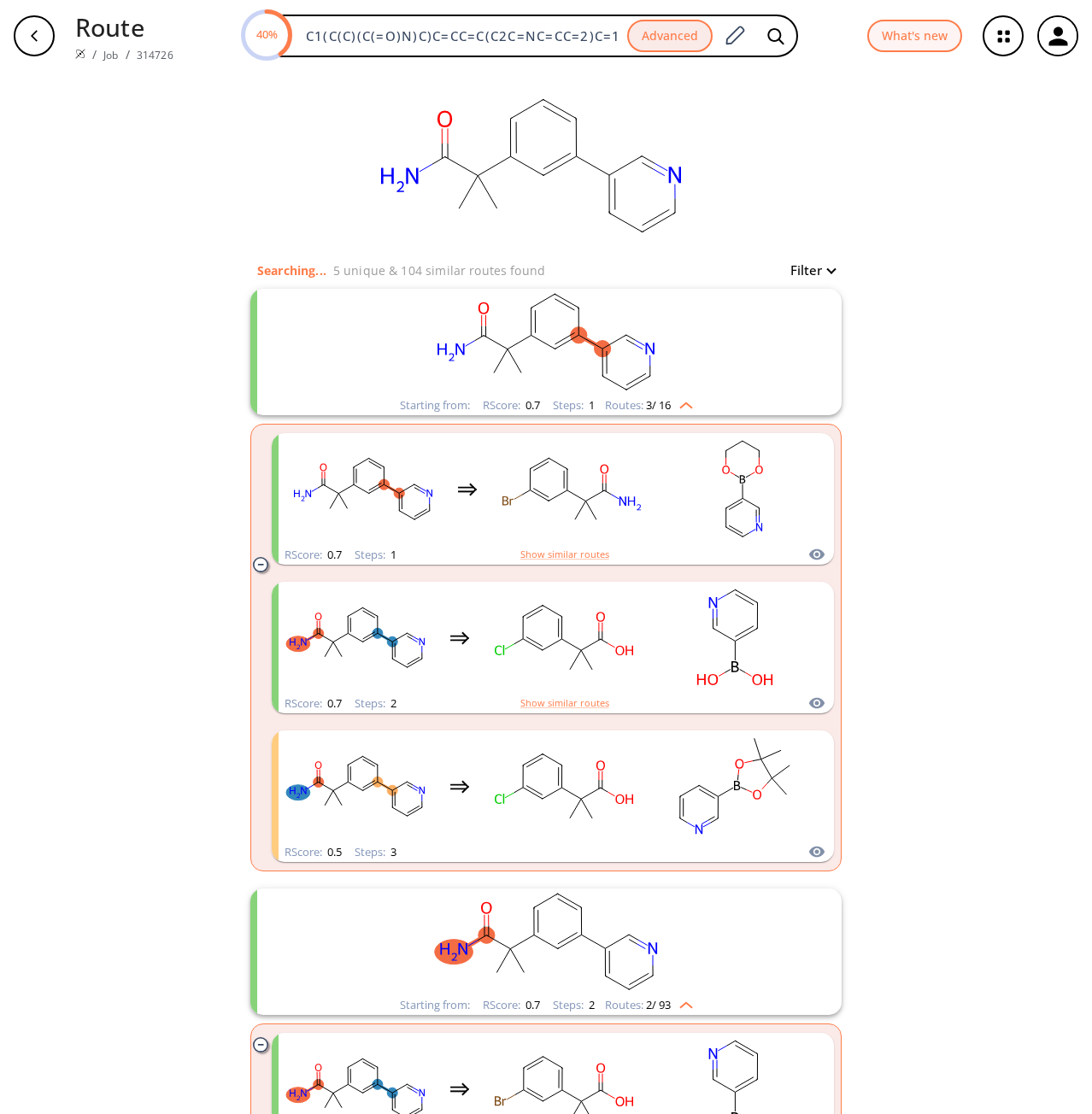
click at [665, 394] on rect "clusters" at bounding box center [546, 343] width 444 height 107
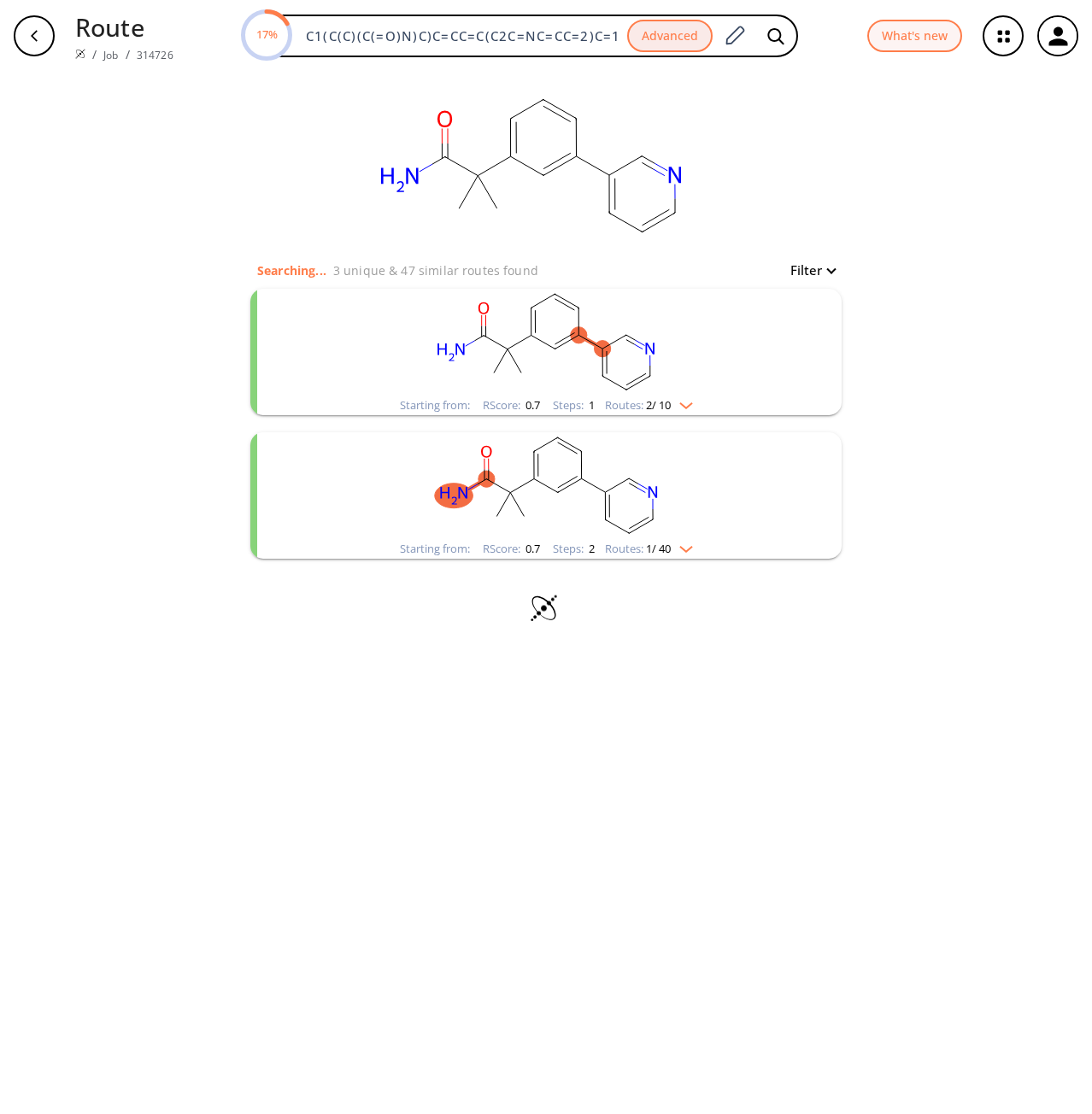
click at [592, 514] on rect "clusters" at bounding box center [546, 486] width 444 height 107
